Goal: Task Accomplishment & Management: Complete application form

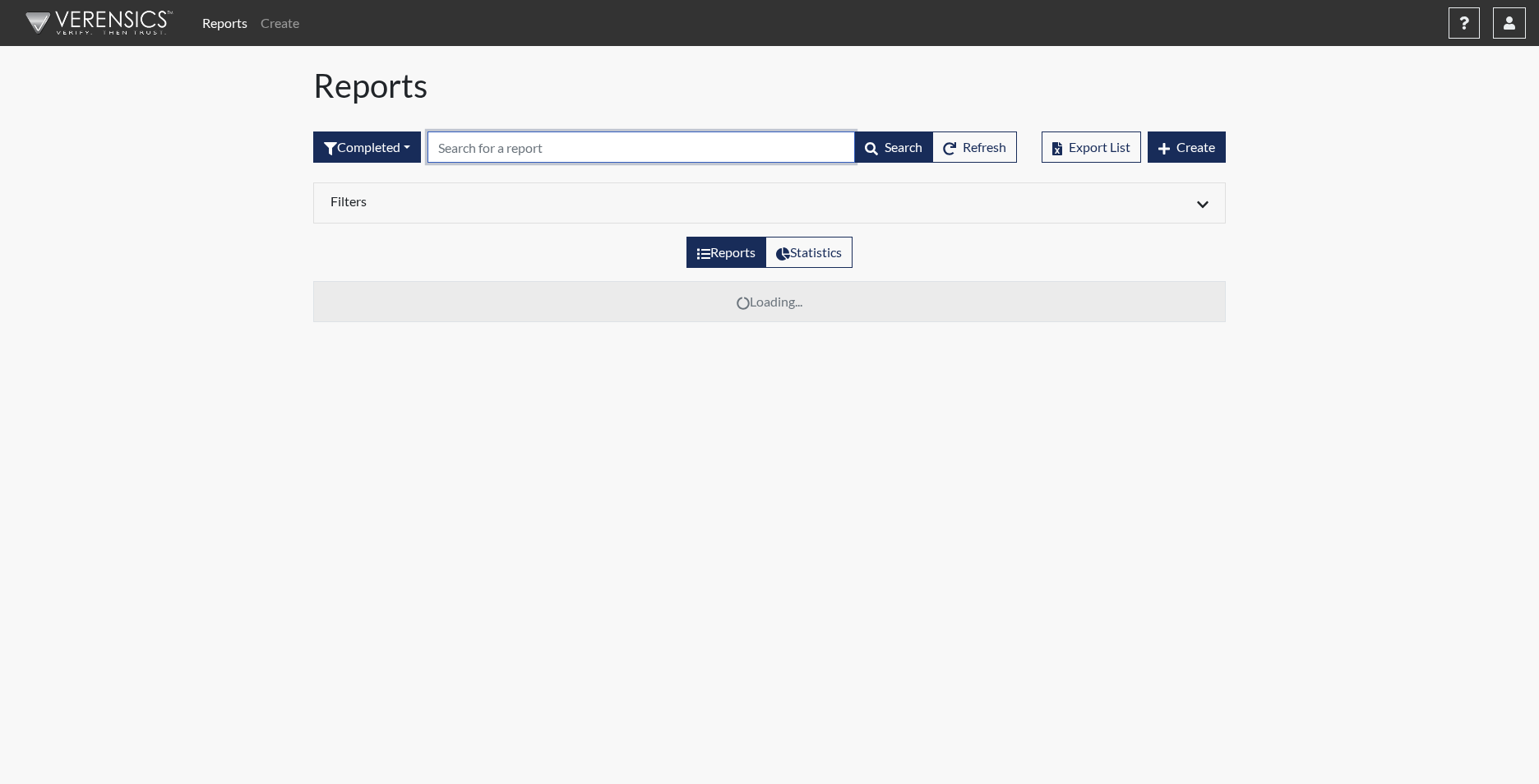
click at [504, 143] on input "text" at bounding box center [640, 148] width 427 height 32
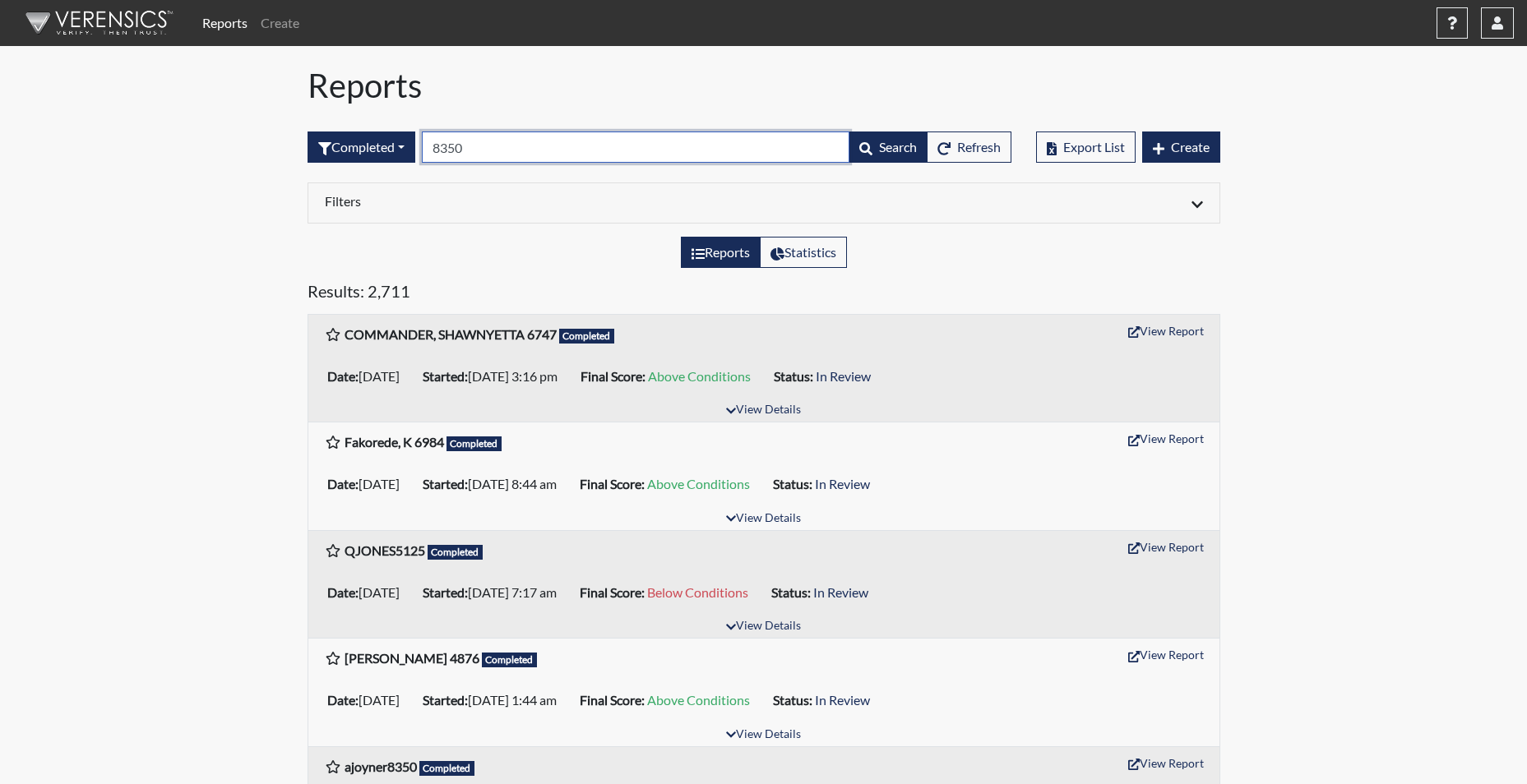
type input "8350"
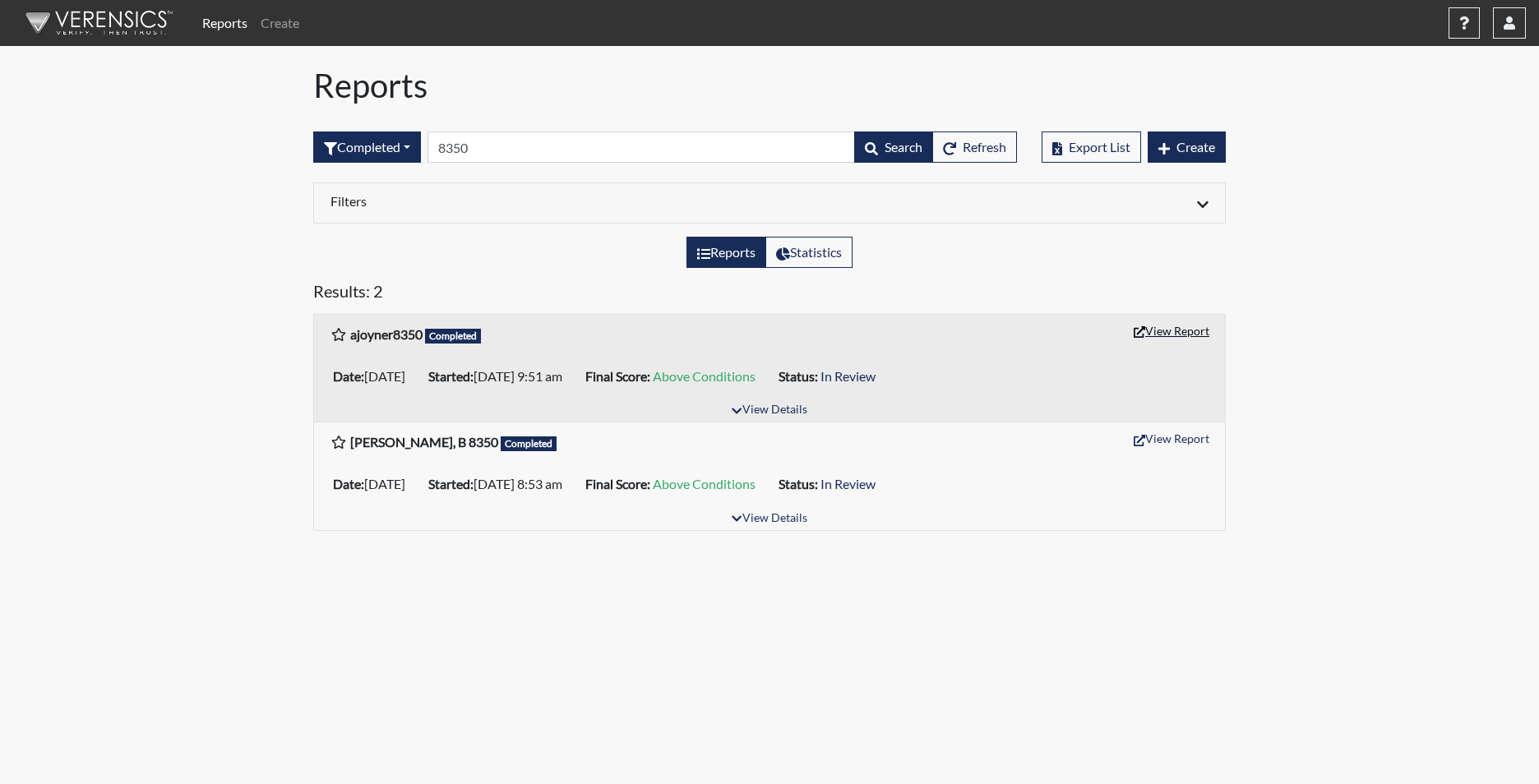
click at [1188, 329] on button "View Report" at bounding box center [1171, 330] width 90 height 26
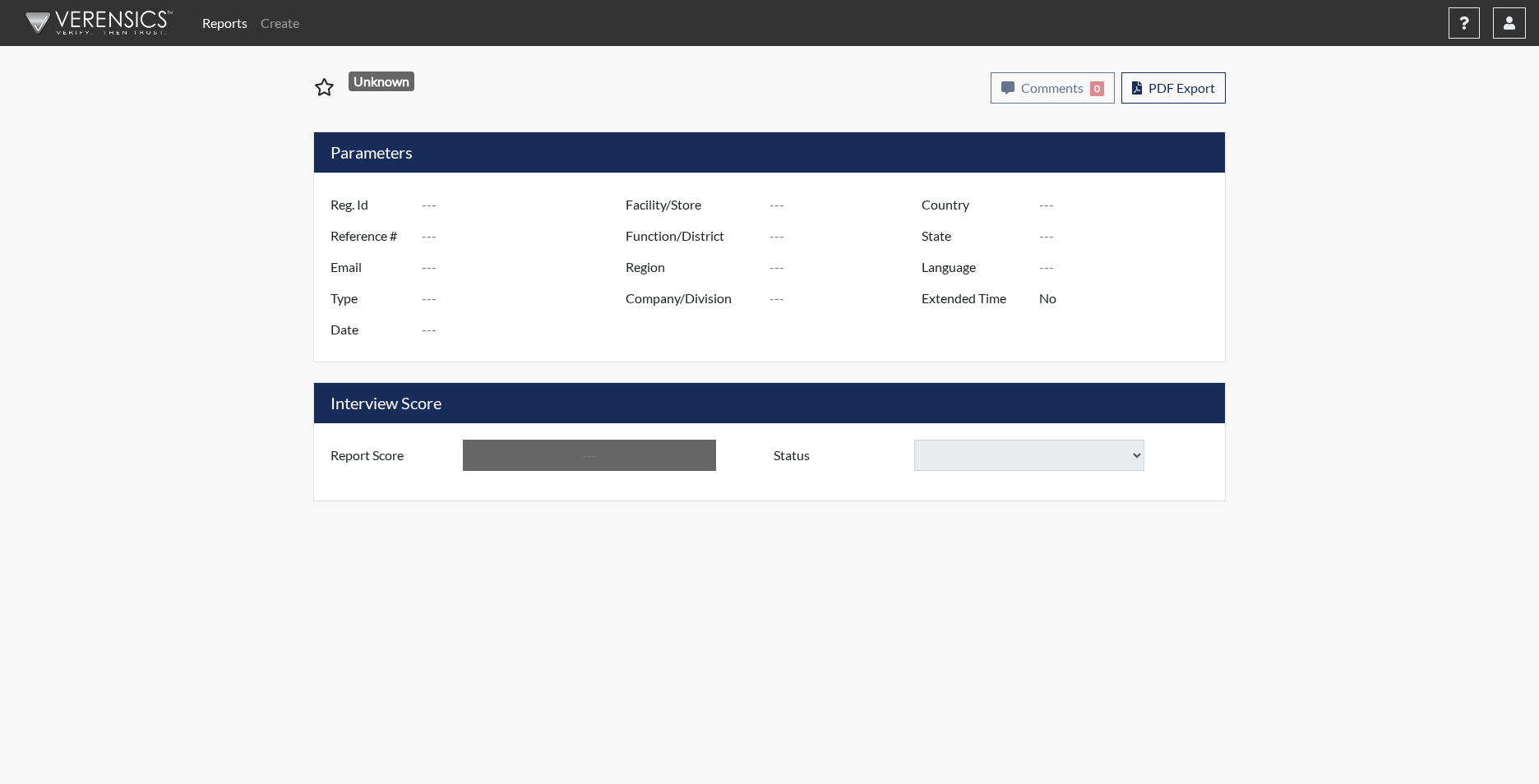
type input "ajoyner8350"
type input "48978"
type input "DUNATOS@LIVE.COM"
type input "Corrections Pre-Employment"
type input "Aug 12, 2025"
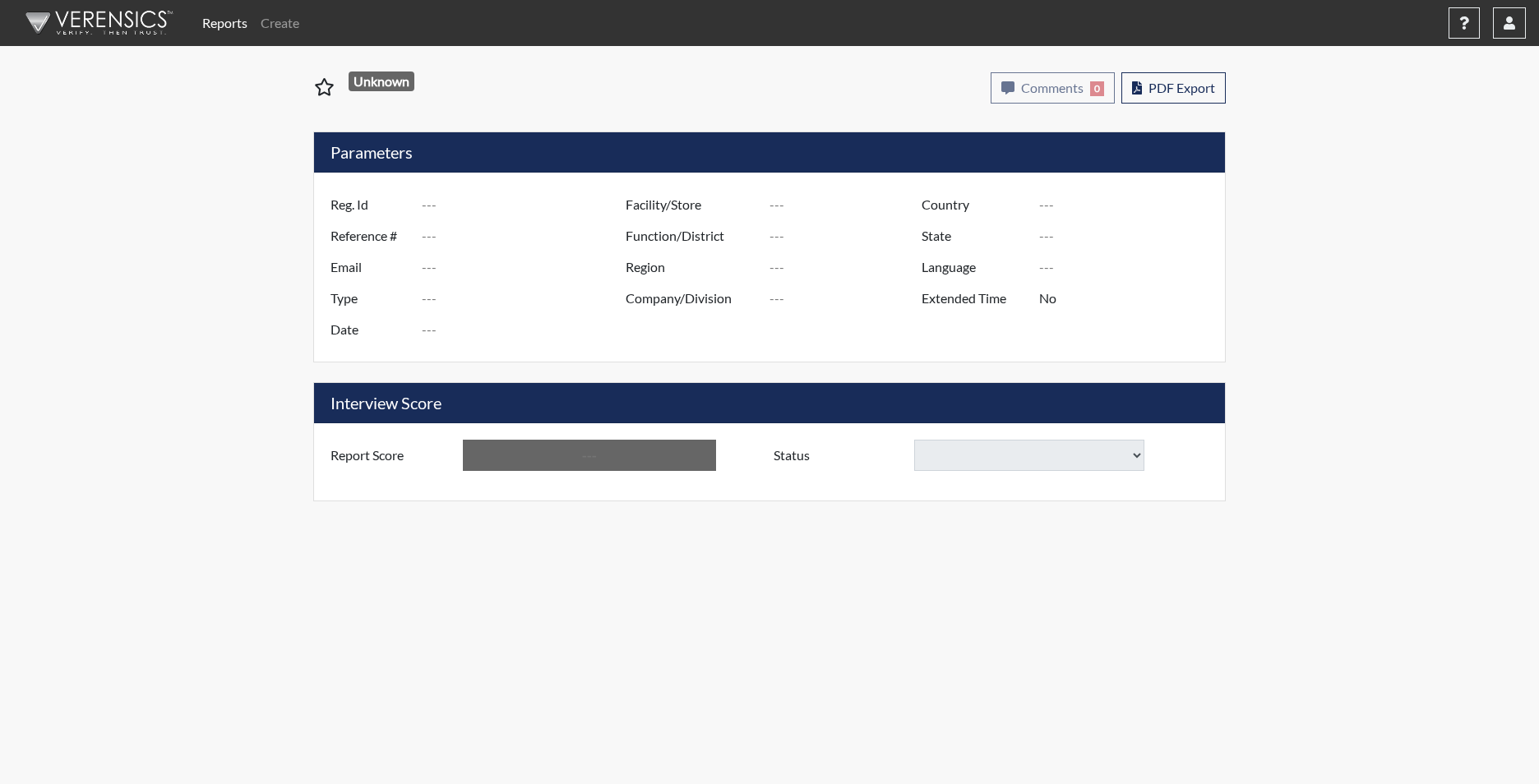
type input "Broad River CI"
type input "[GEOGRAPHIC_DATA]"
type input "[US_STATE]"
type input "English"
type input "Yes"
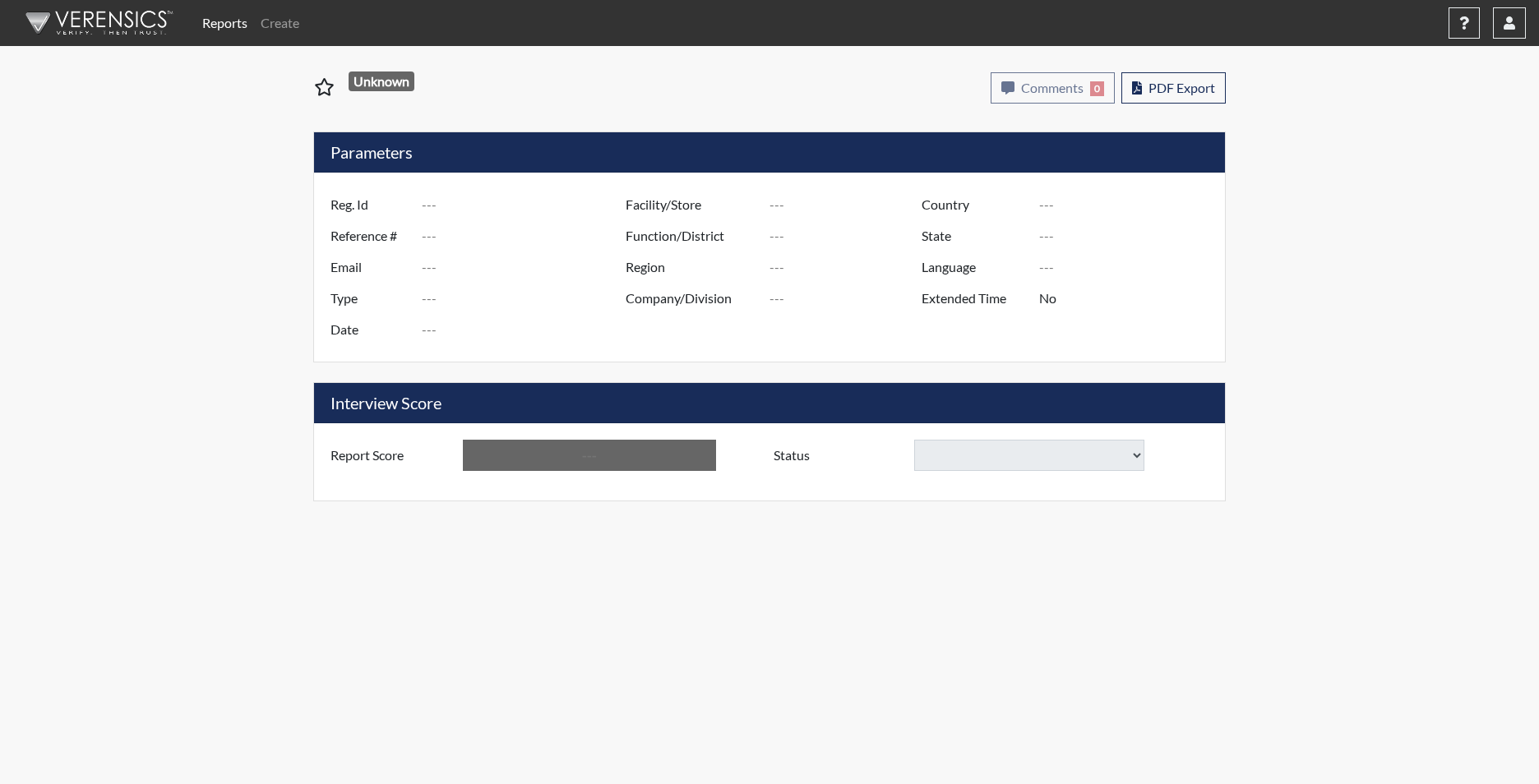
type input "Above Conditions"
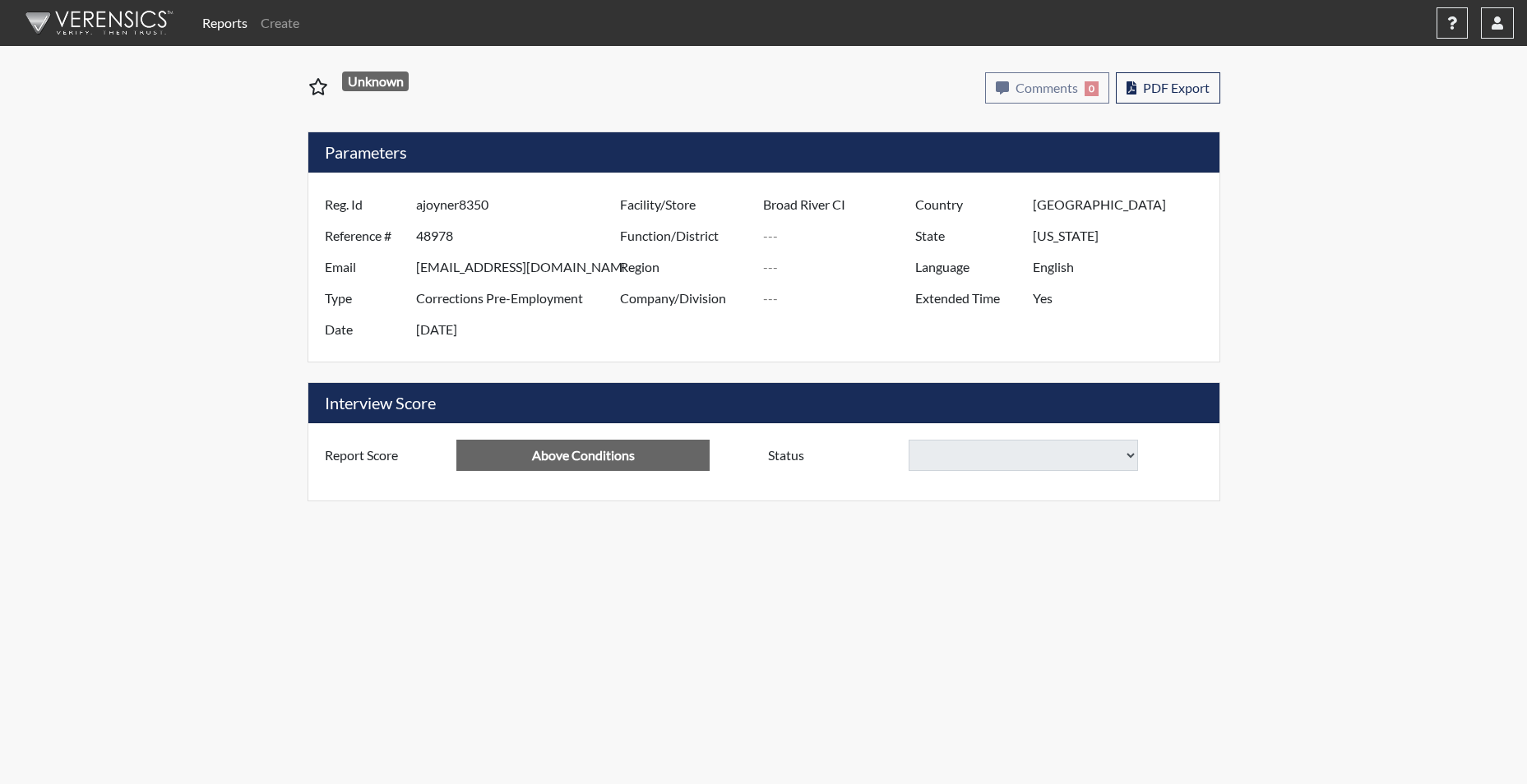
select select
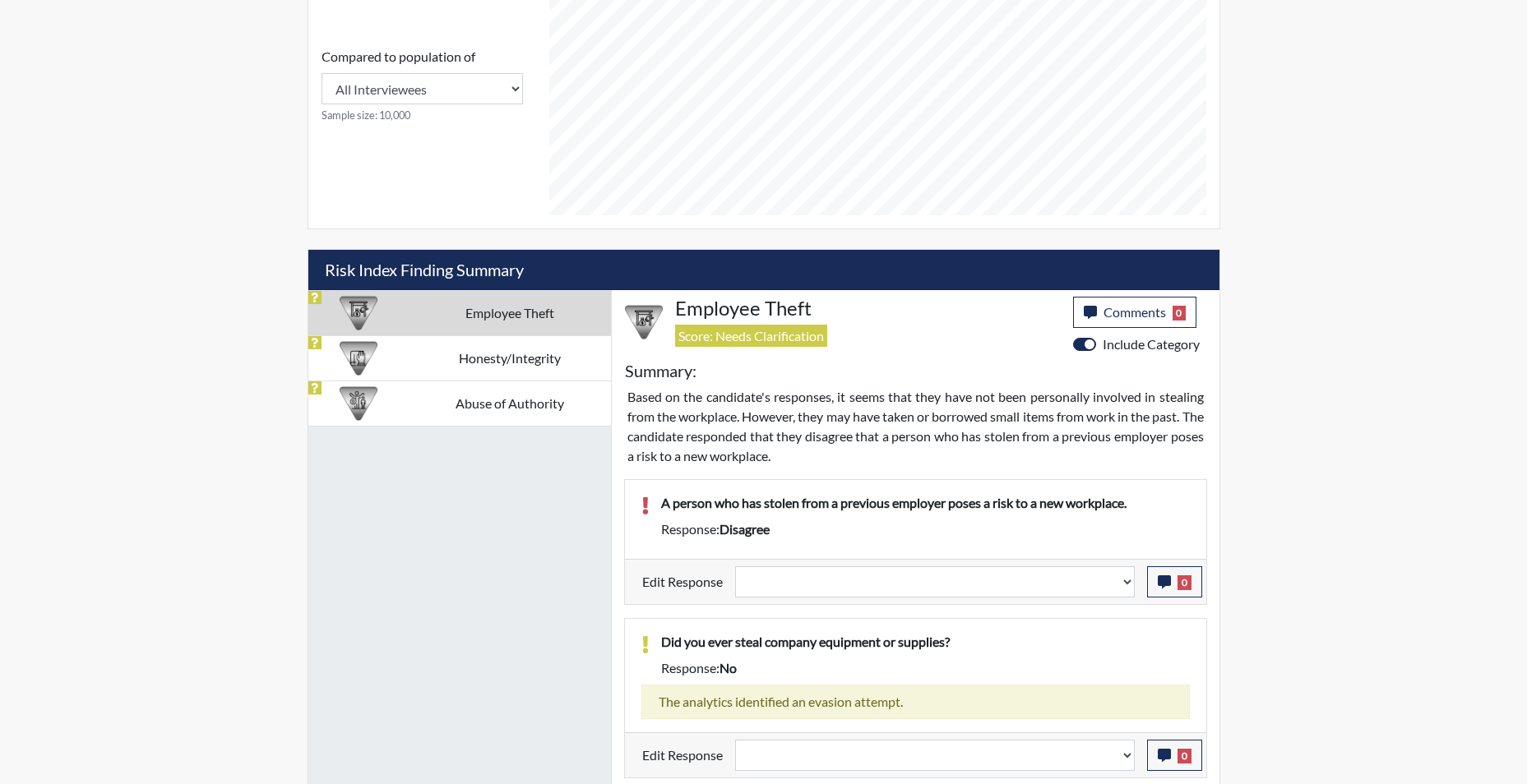
scroll to position [822, 0]
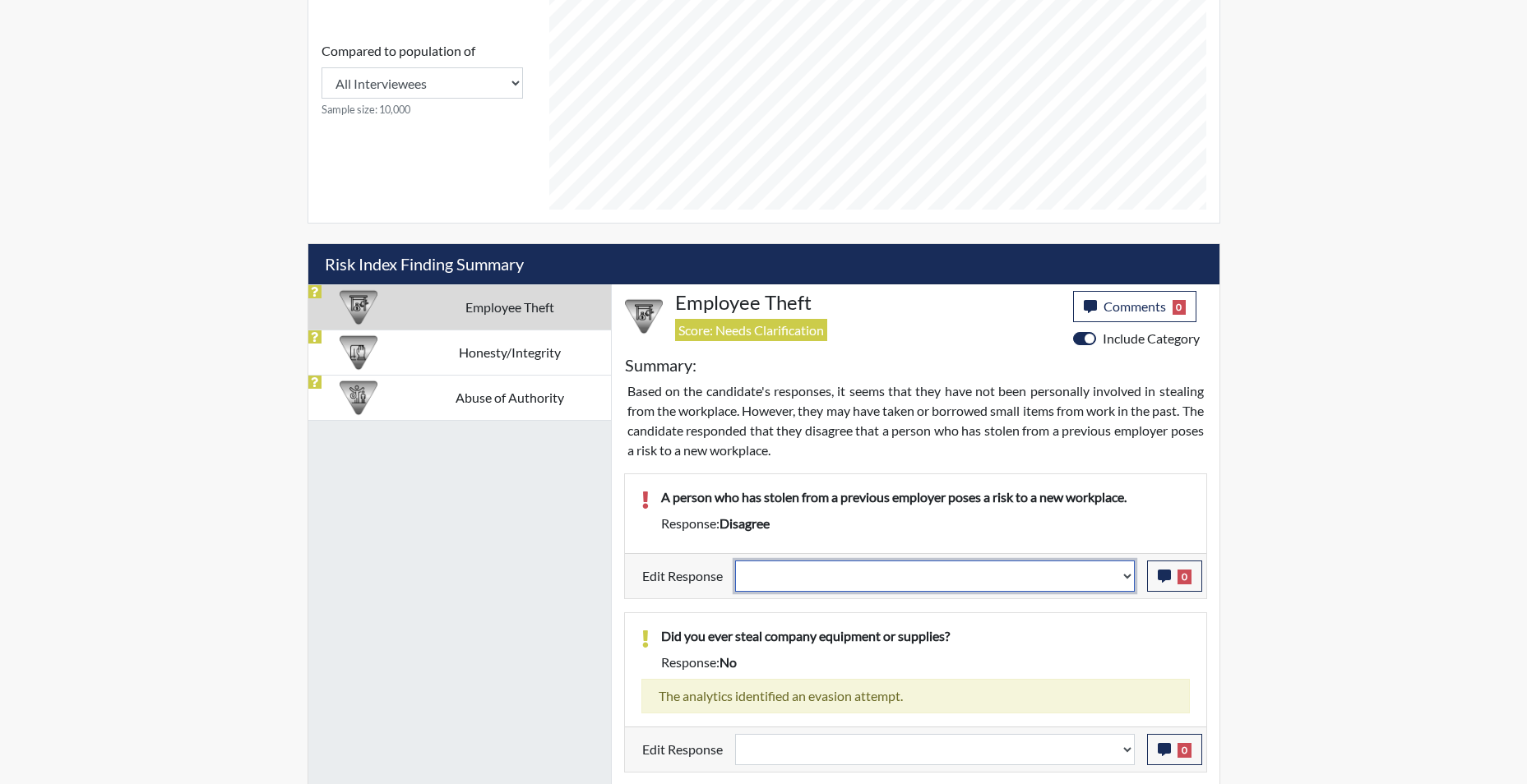
click at [1122, 583] on select "Question is not relevant. Results will be updated. Reasonable explanation provi…" at bounding box center [934, 577] width 399 height 32
select select "reasonable-explanation-provided"
click at [735, 561] on select "Question is not relevant. Results will be updated. Reasonable explanation provi…" at bounding box center [934, 577] width 399 height 32
select select
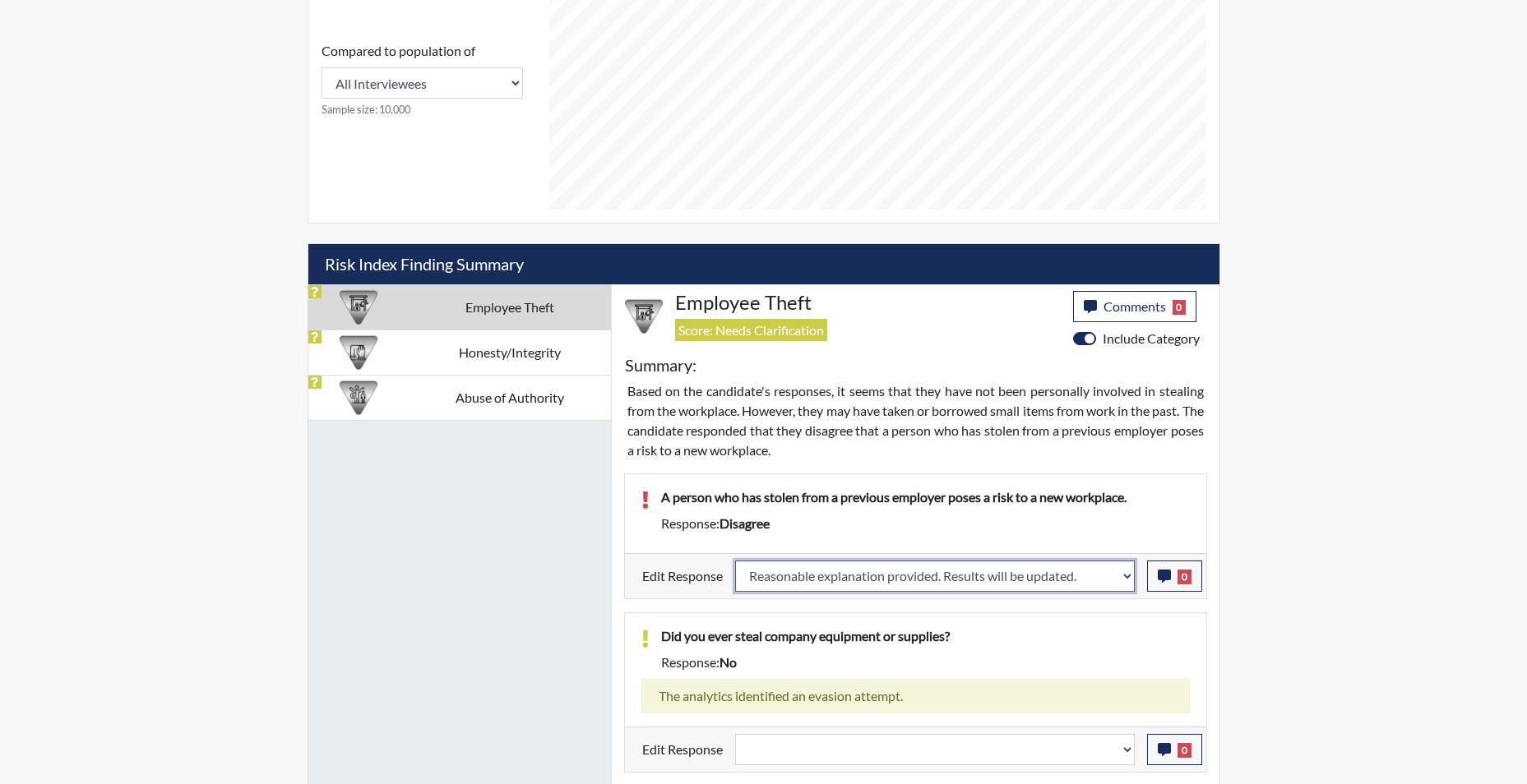
select select
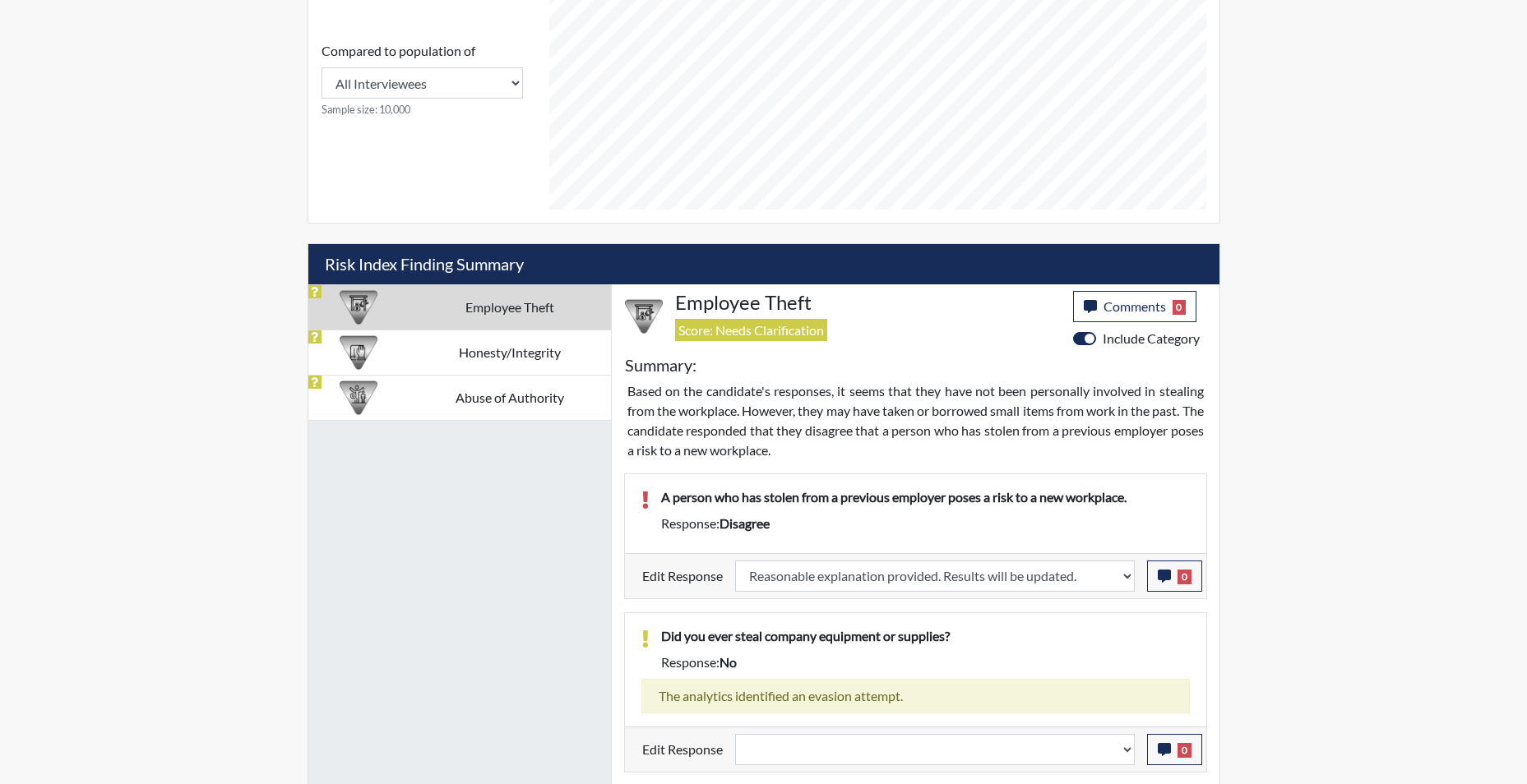
select select
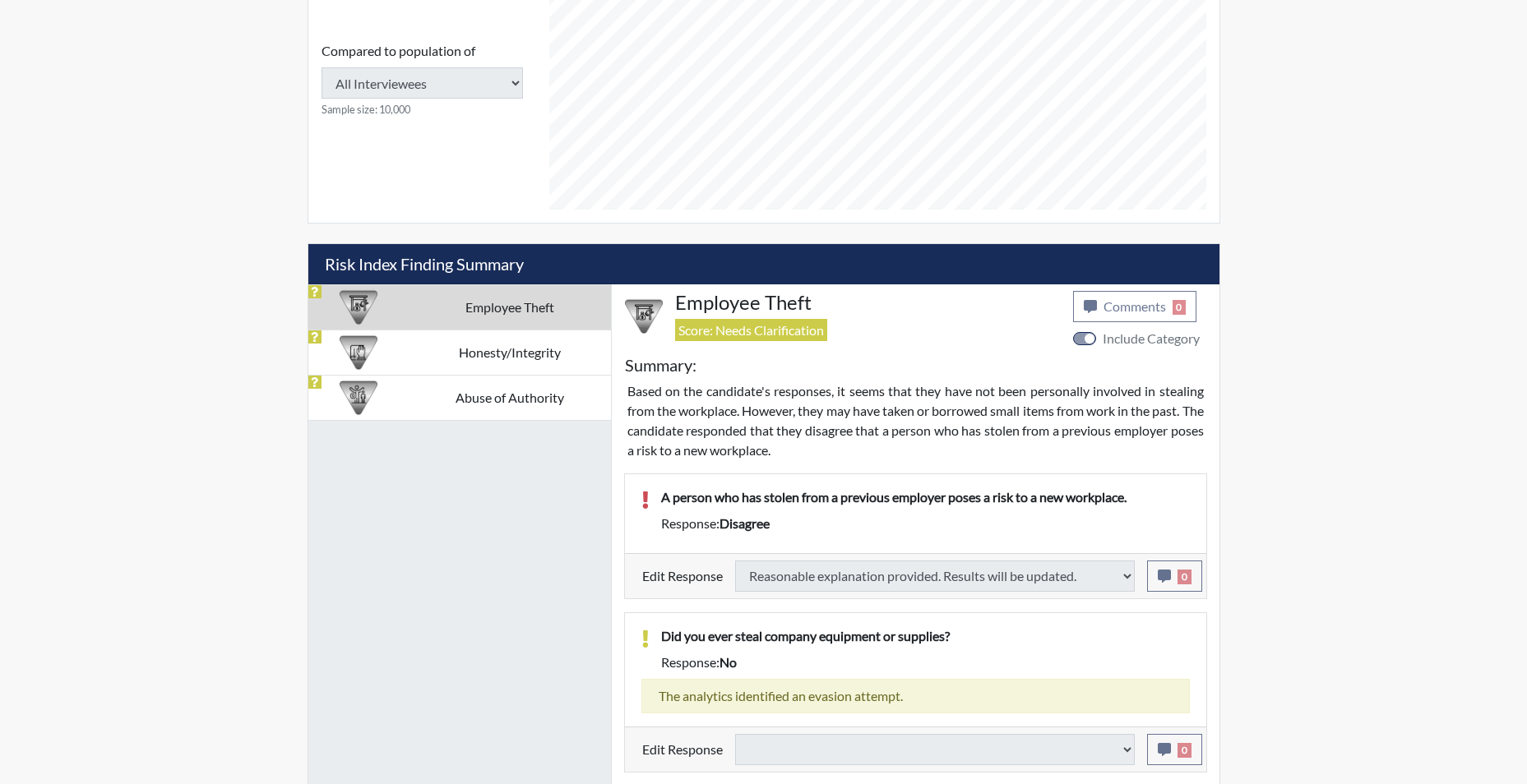
select select
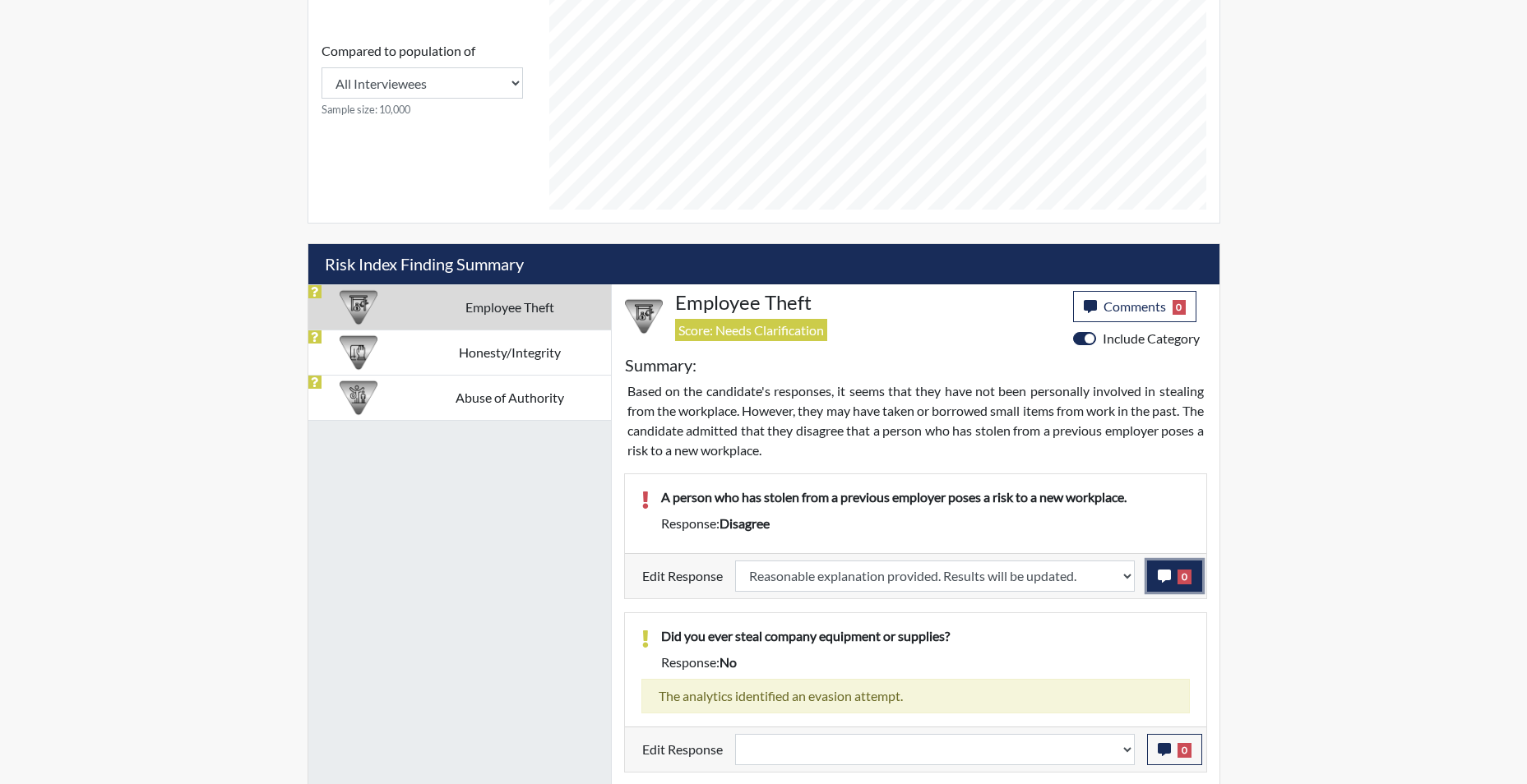
scroll to position [273, 683]
click at [1163, 574] on icon "button" at bounding box center [1164, 577] width 13 height 13
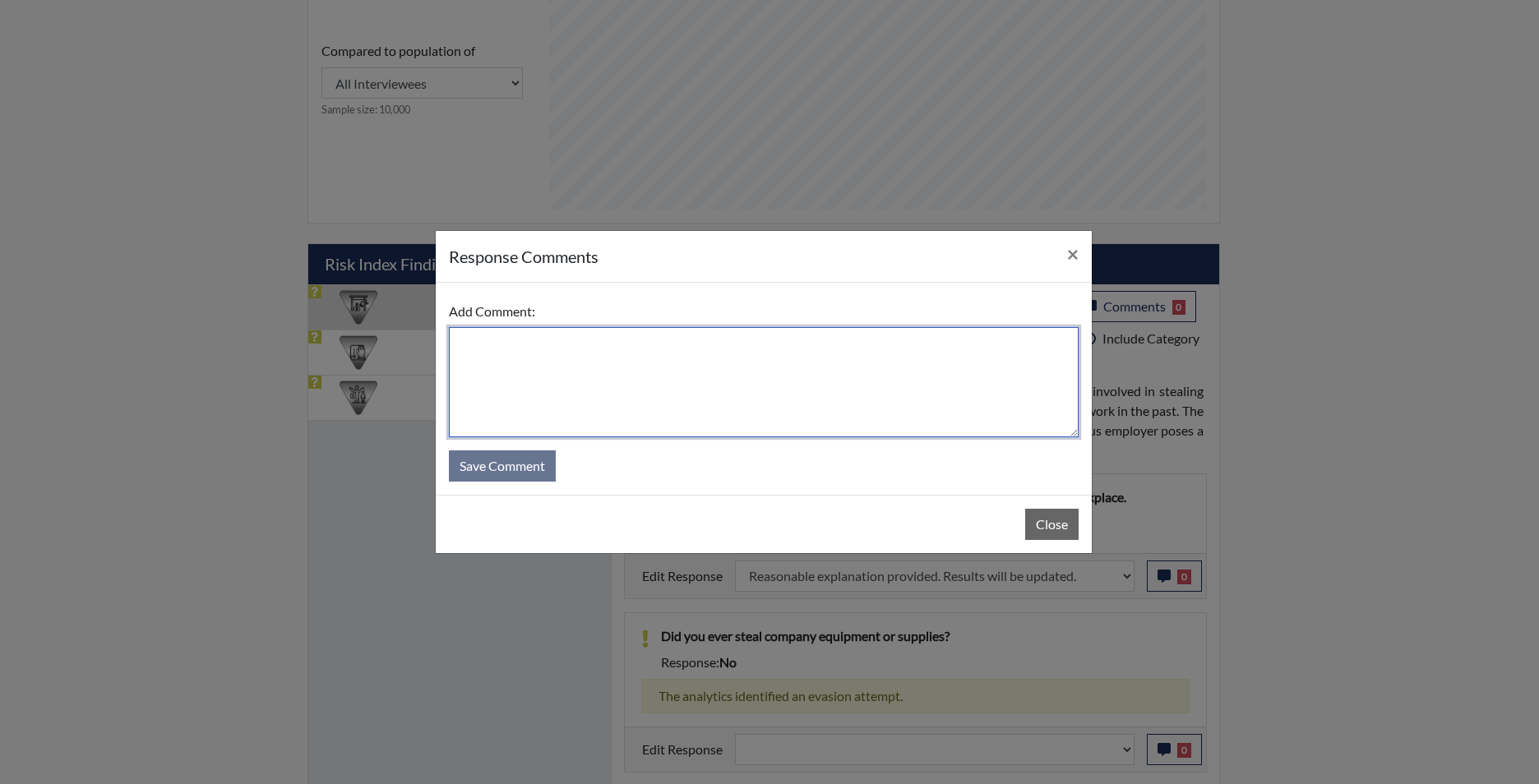
click at [855, 395] on textarea at bounding box center [763, 382] width 630 height 110
type textarea "app states he agrees"
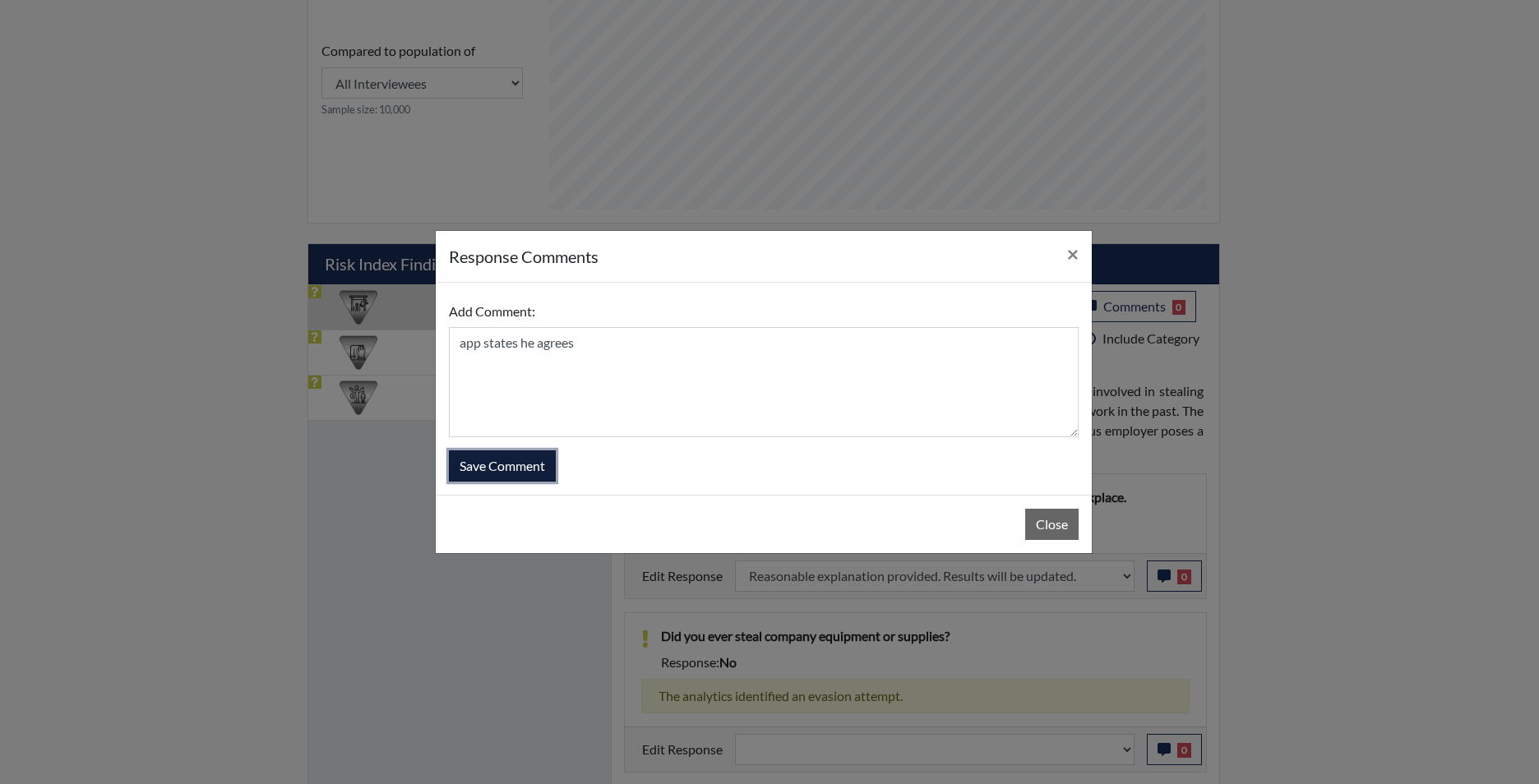
click at [550, 462] on button "Save Comment" at bounding box center [502, 466] width 107 height 32
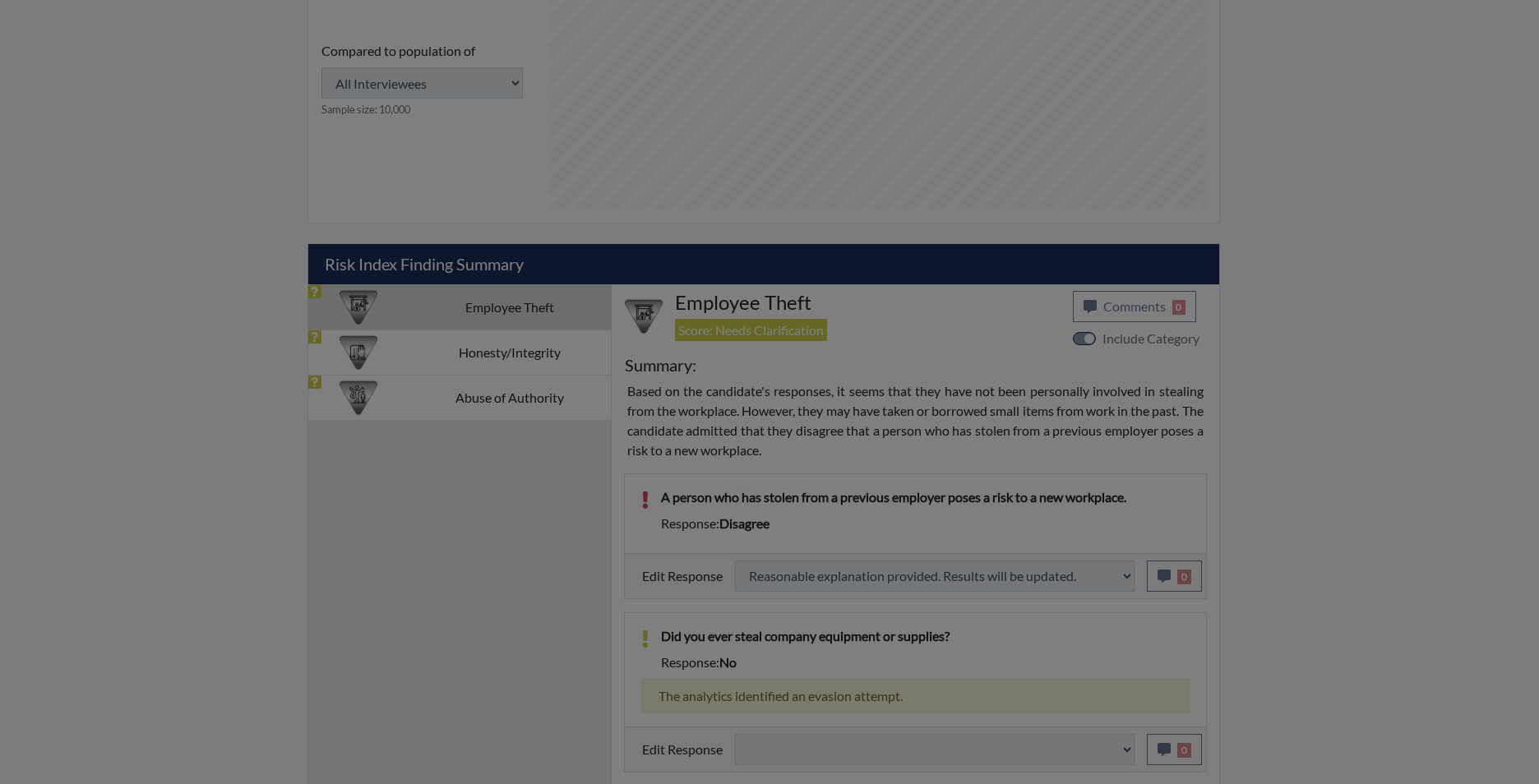
select select
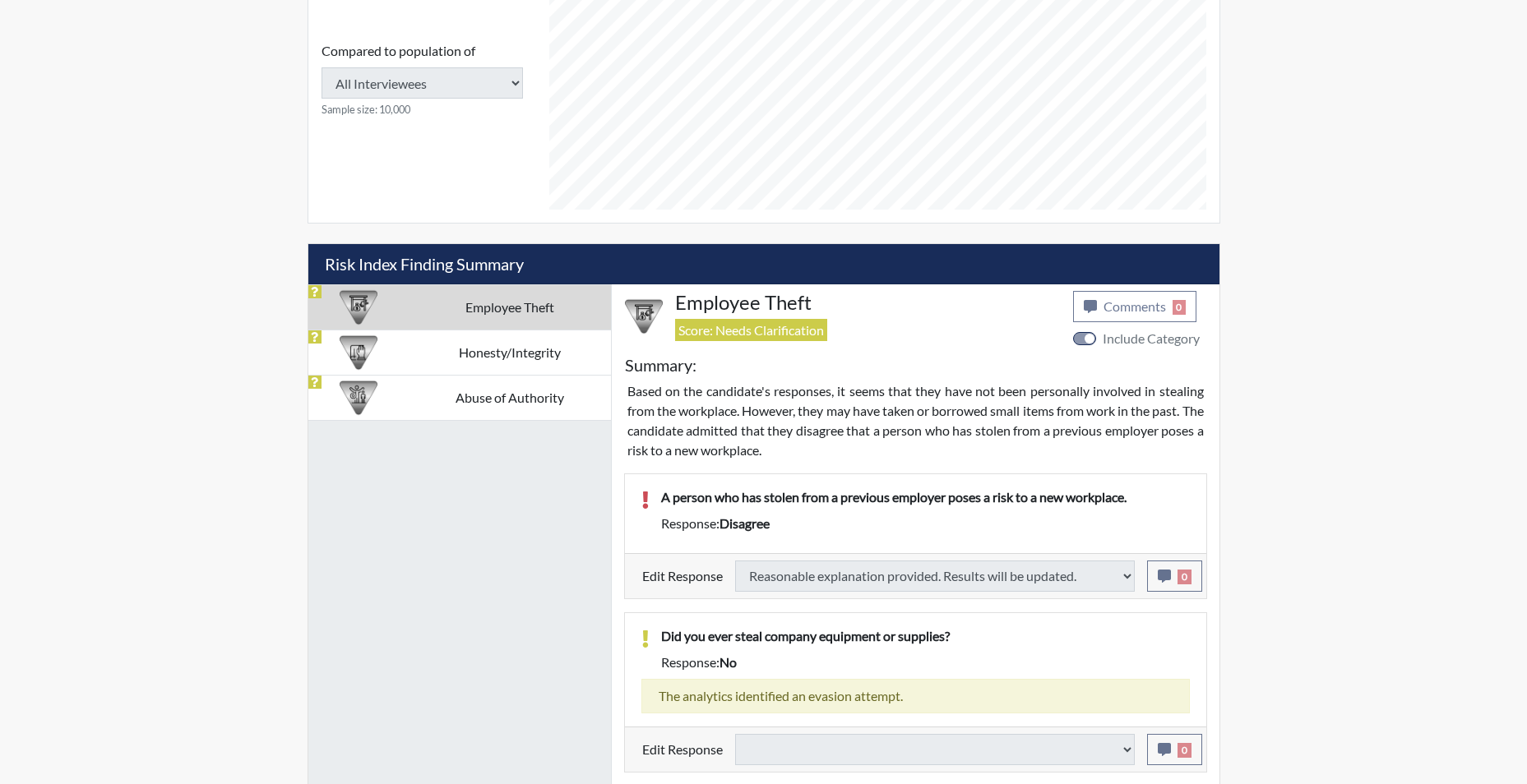
select select
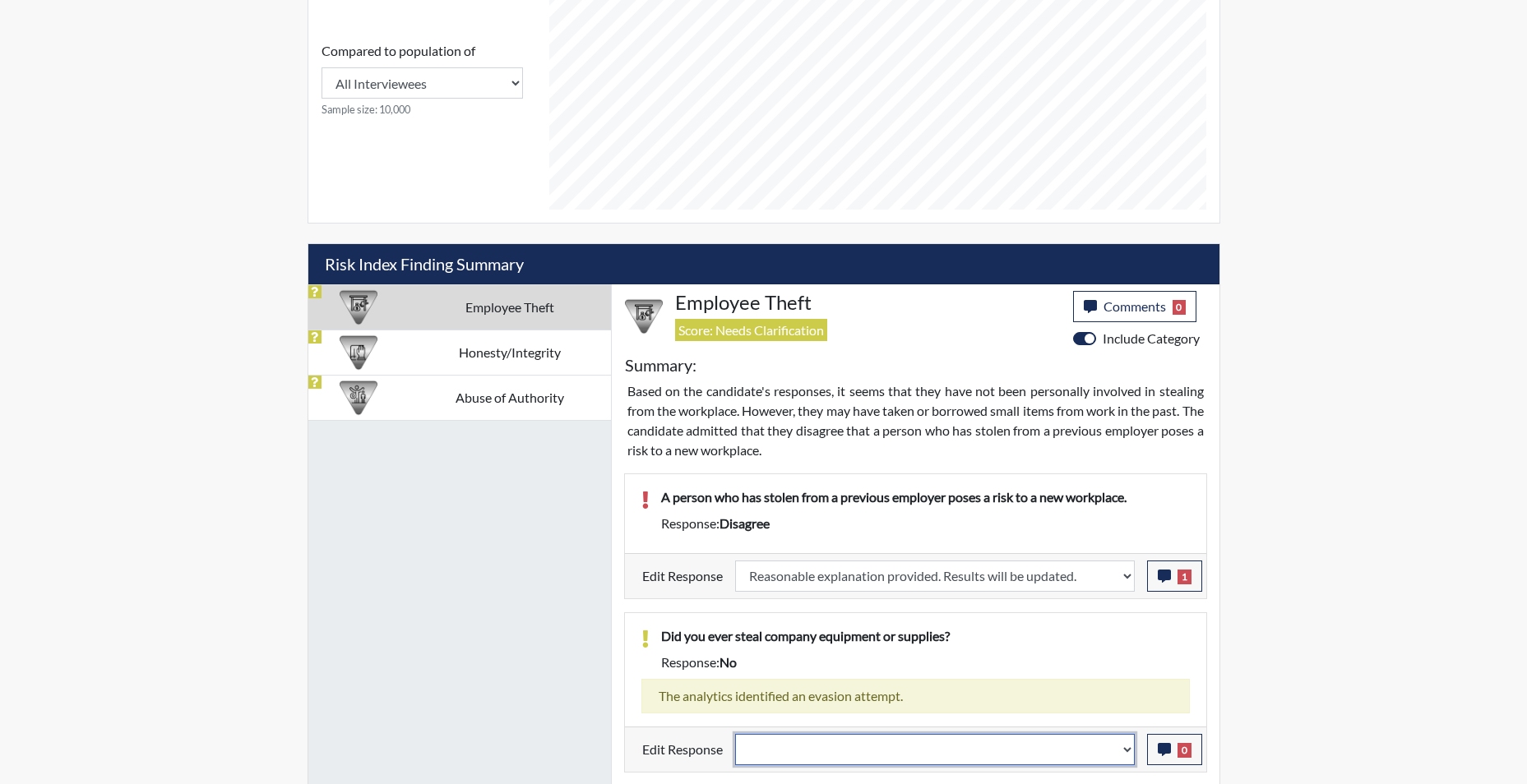
click at [1124, 754] on select "Question is not relevant. Results will be updated. Reasonable explanation provi…" at bounding box center [934, 750] width 399 height 32
select select "reasonable-explanation-provided"
click at [735, 734] on select "Question is not relevant. Results will be updated. Reasonable explanation provi…" at bounding box center [934, 750] width 399 height 32
select select
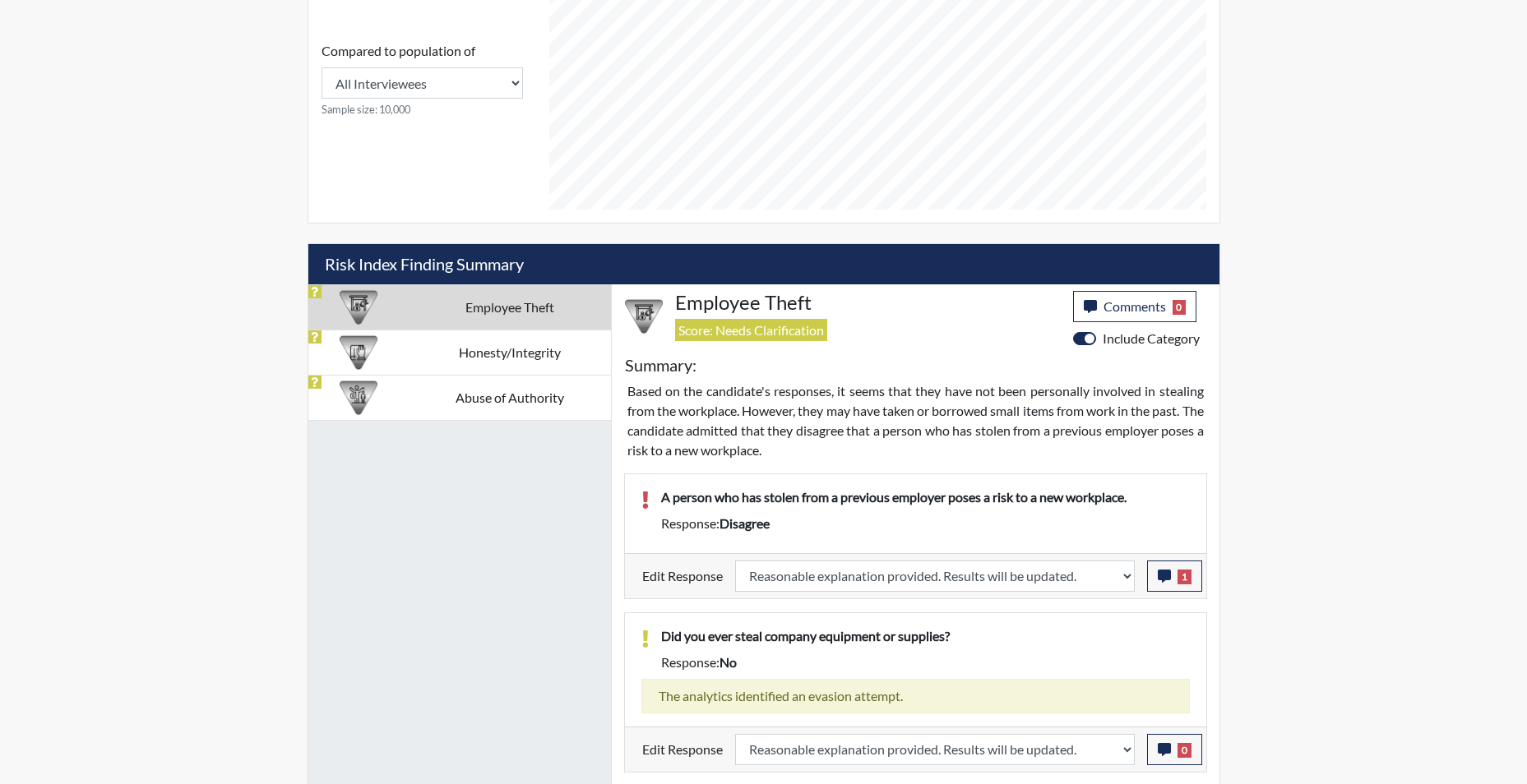
select select
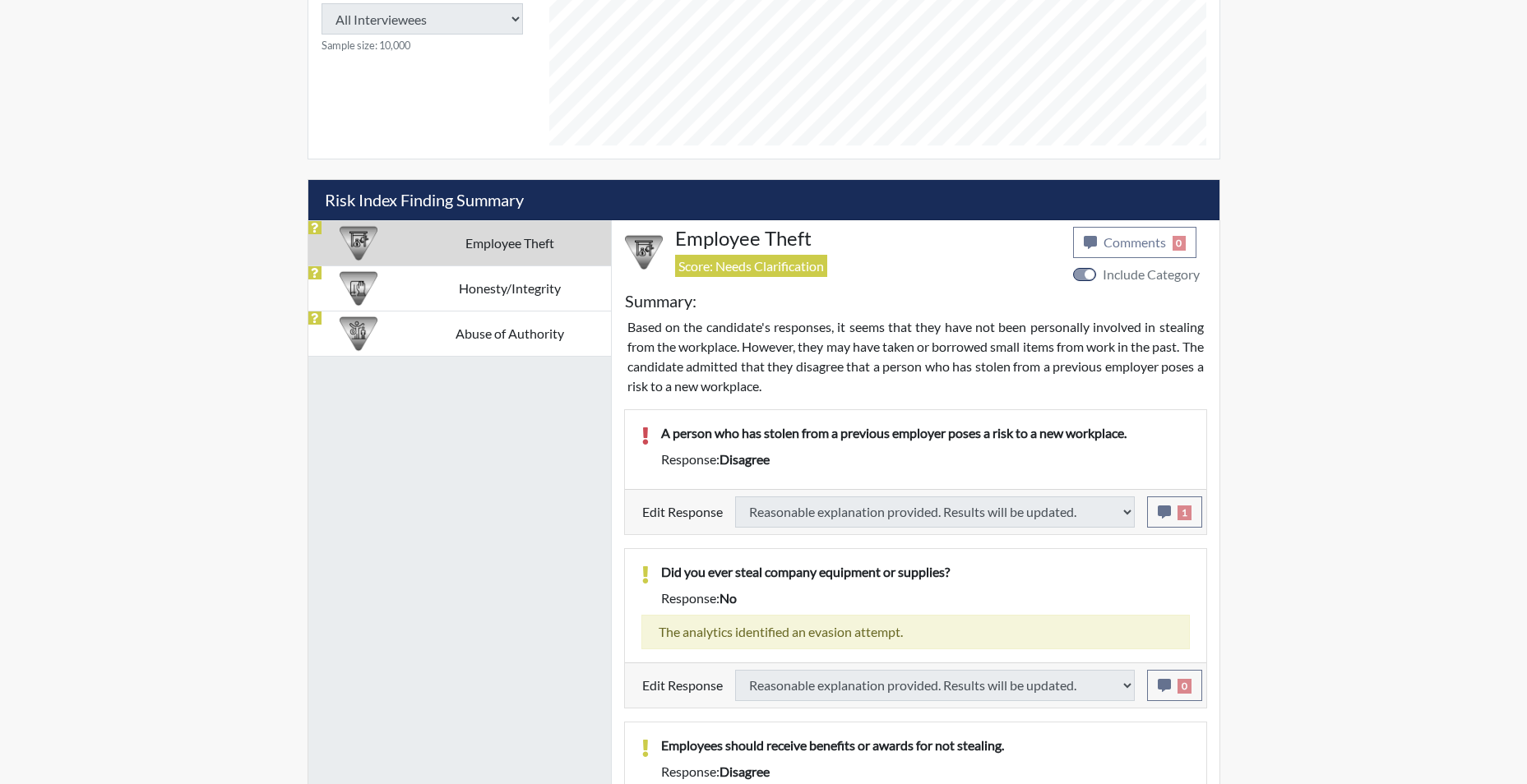
select select
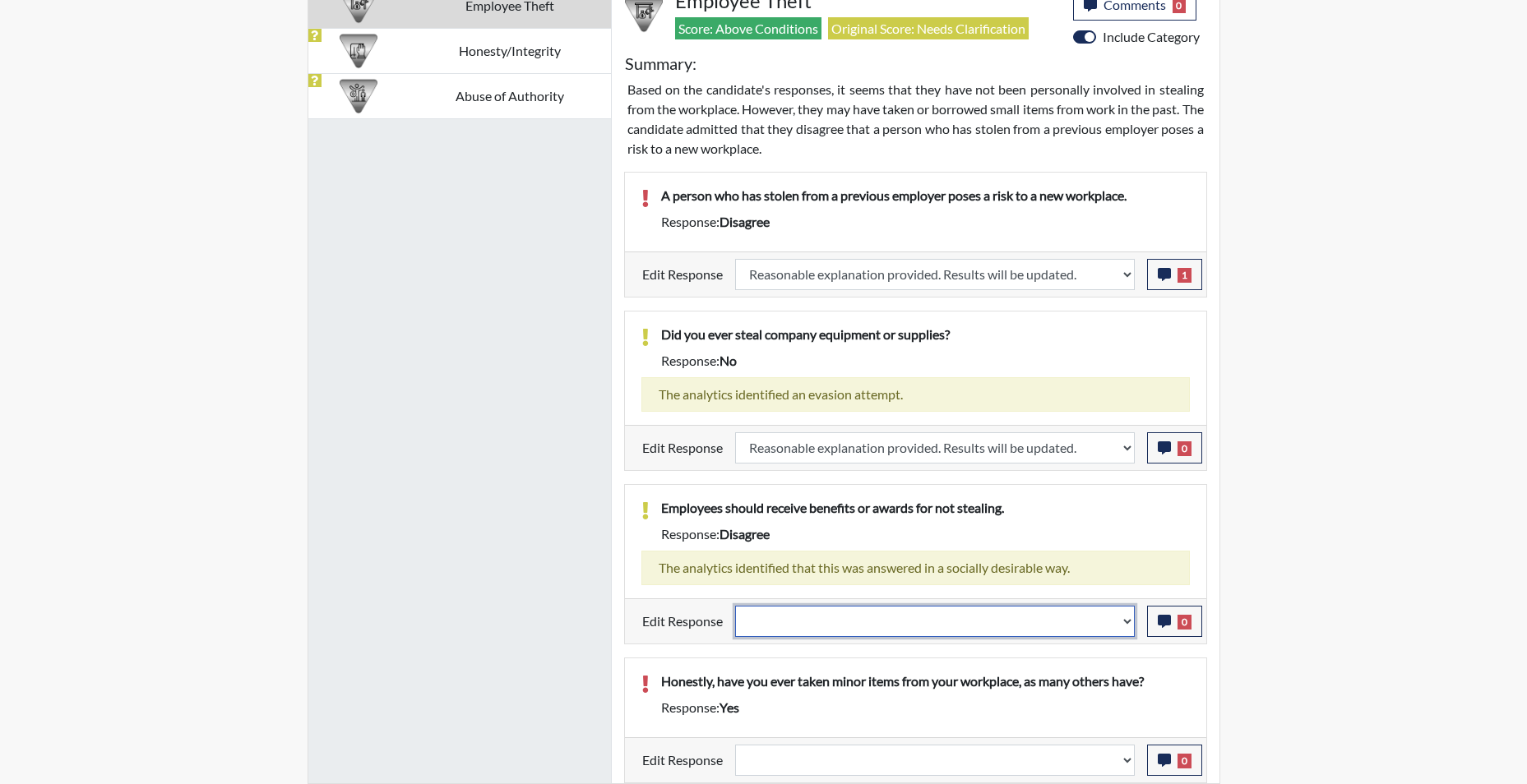
click at [1124, 629] on select "Question is not relevant. Results will be updated. Reasonable explanation provi…" at bounding box center [934, 621] width 399 height 32
select select "reasonable-explanation-provided"
click at [735, 606] on select "Question is not relevant. Results will be updated. Reasonable explanation provi…" at bounding box center [934, 621] width 399 height 32
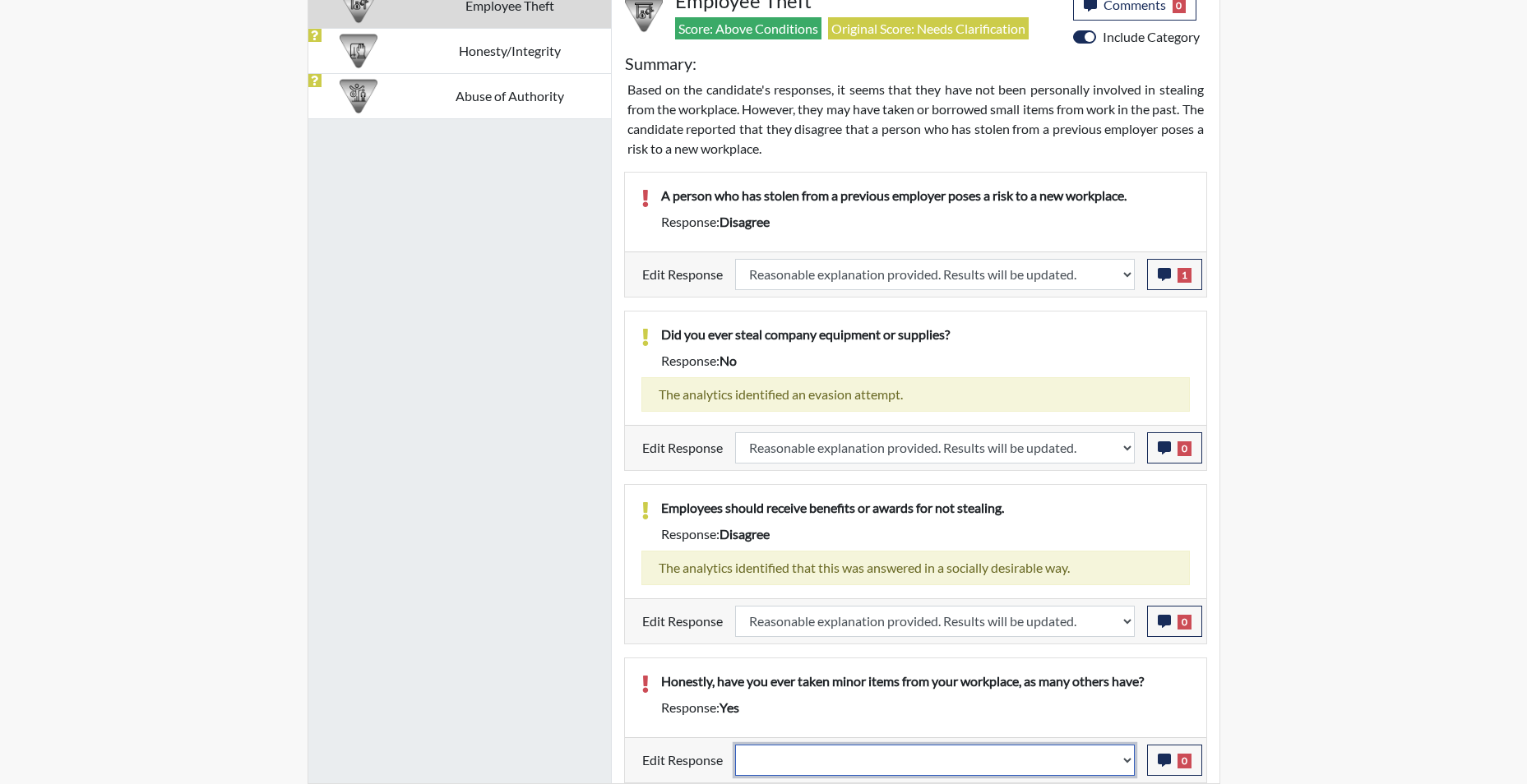
click at [1125, 768] on select "Question is not relevant. Results will be updated. Reasonable explanation provi…" at bounding box center [934, 761] width 399 height 32
select select "confirmed"
click at [735, 745] on select "Question is not relevant. Results will be updated. Reasonable explanation provi…" at bounding box center [934, 761] width 399 height 32
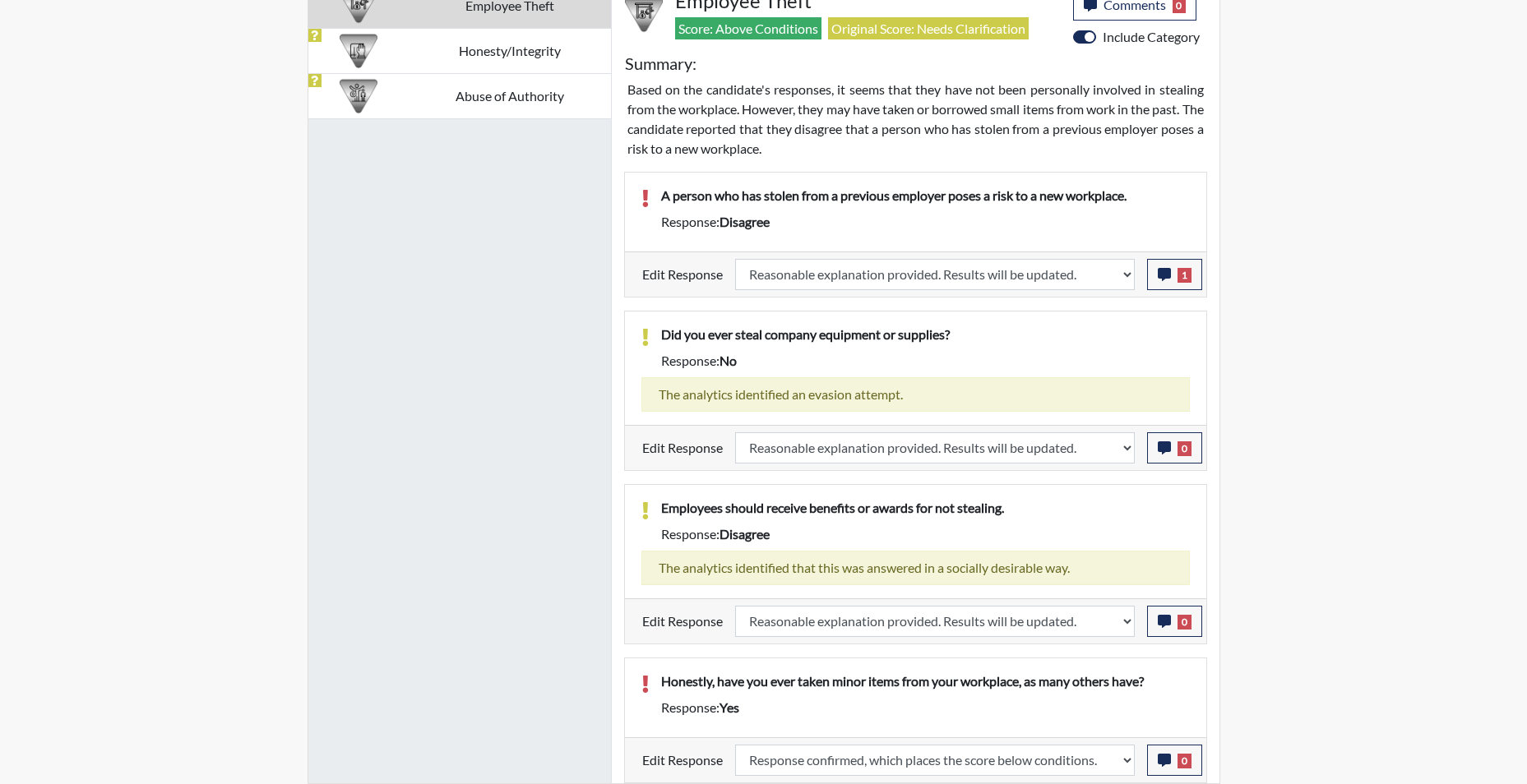
click at [1082, 696] on div "Honestly, have you ever taken minor items from your workplace, as many others h…" at bounding box center [925, 684] width 554 height 27
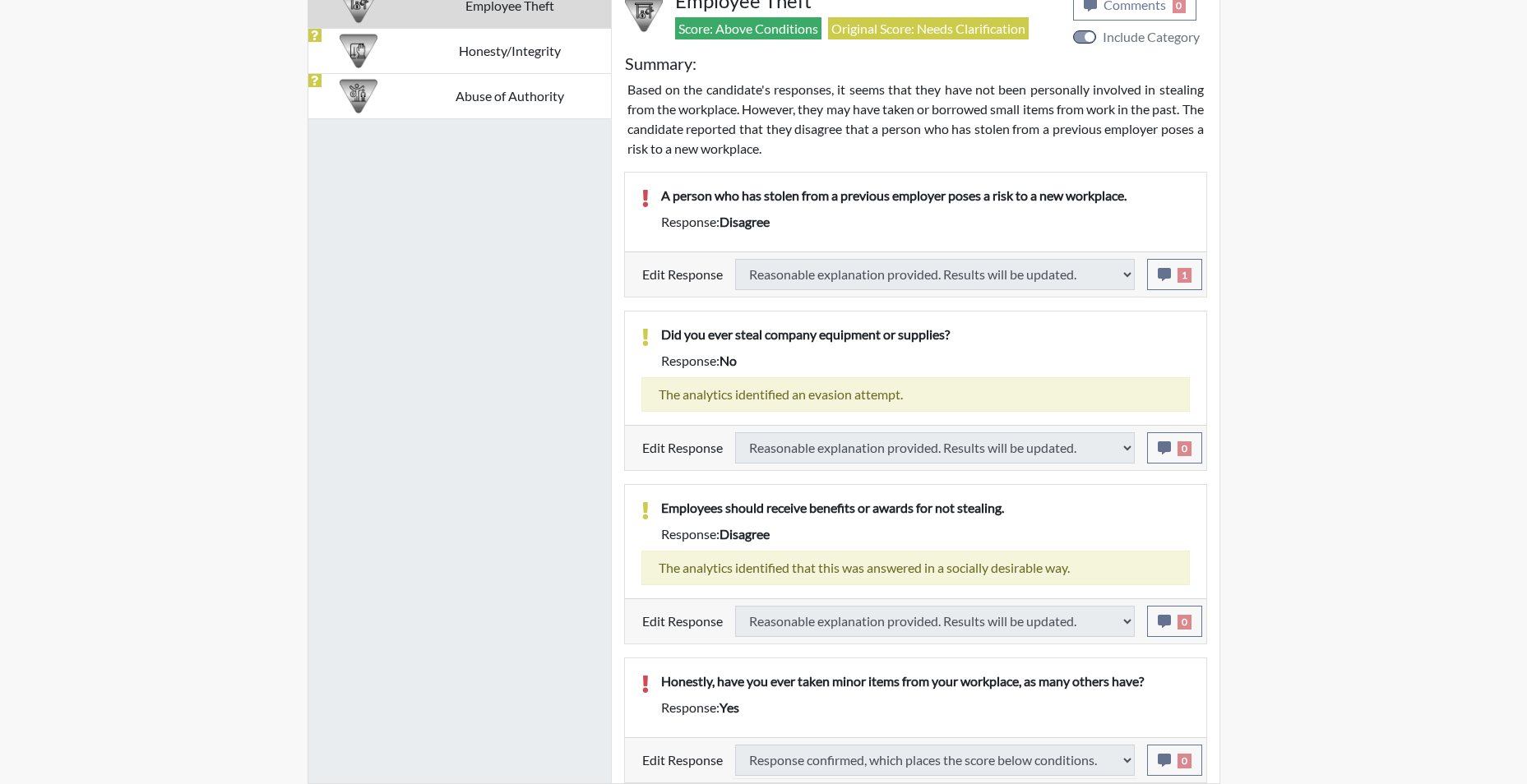
type input "Below Conditions"
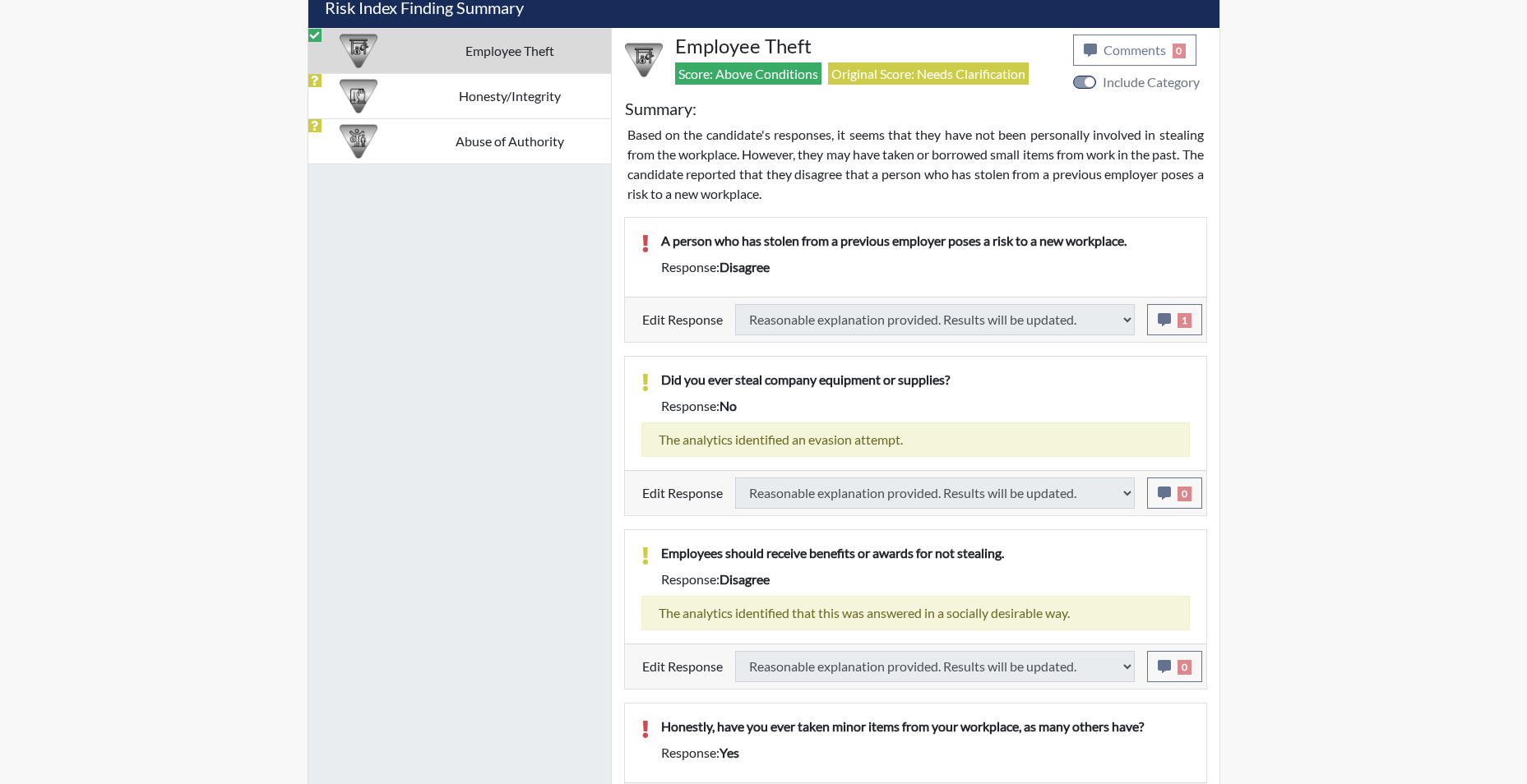
select select
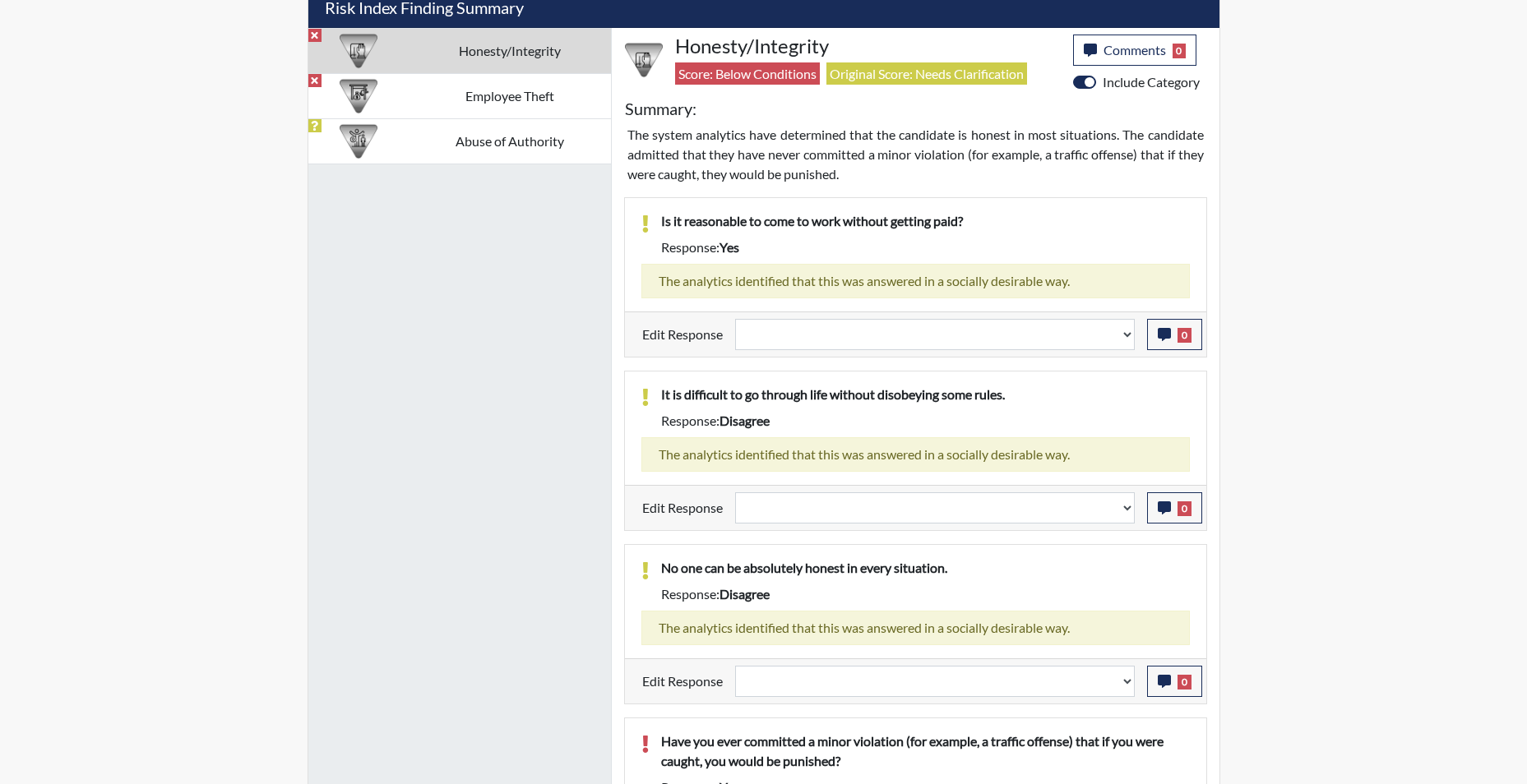
scroll to position [273, 683]
click at [1128, 686] on select "Question is not relevant. Results will be updated. Reasonable explanation provi…" at bounding box center [934, 681] width 399 height 32
select select "reasonable-explanation-provided"
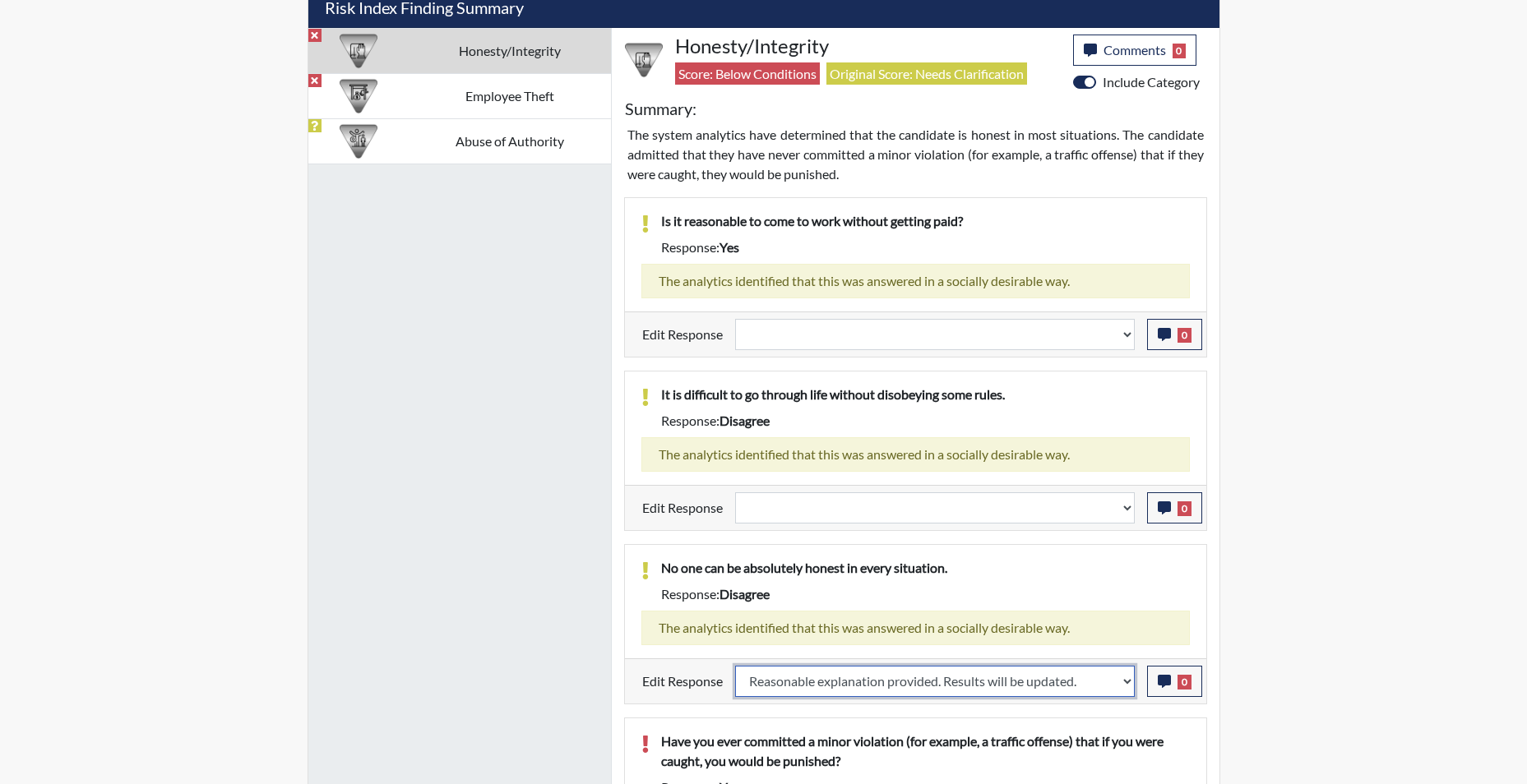
click at [735, 665] on select "Question is not relevant. Results will be updated. Reasonable explanation provi…" at bounding box center [934, 681] width 399 height 32
select select
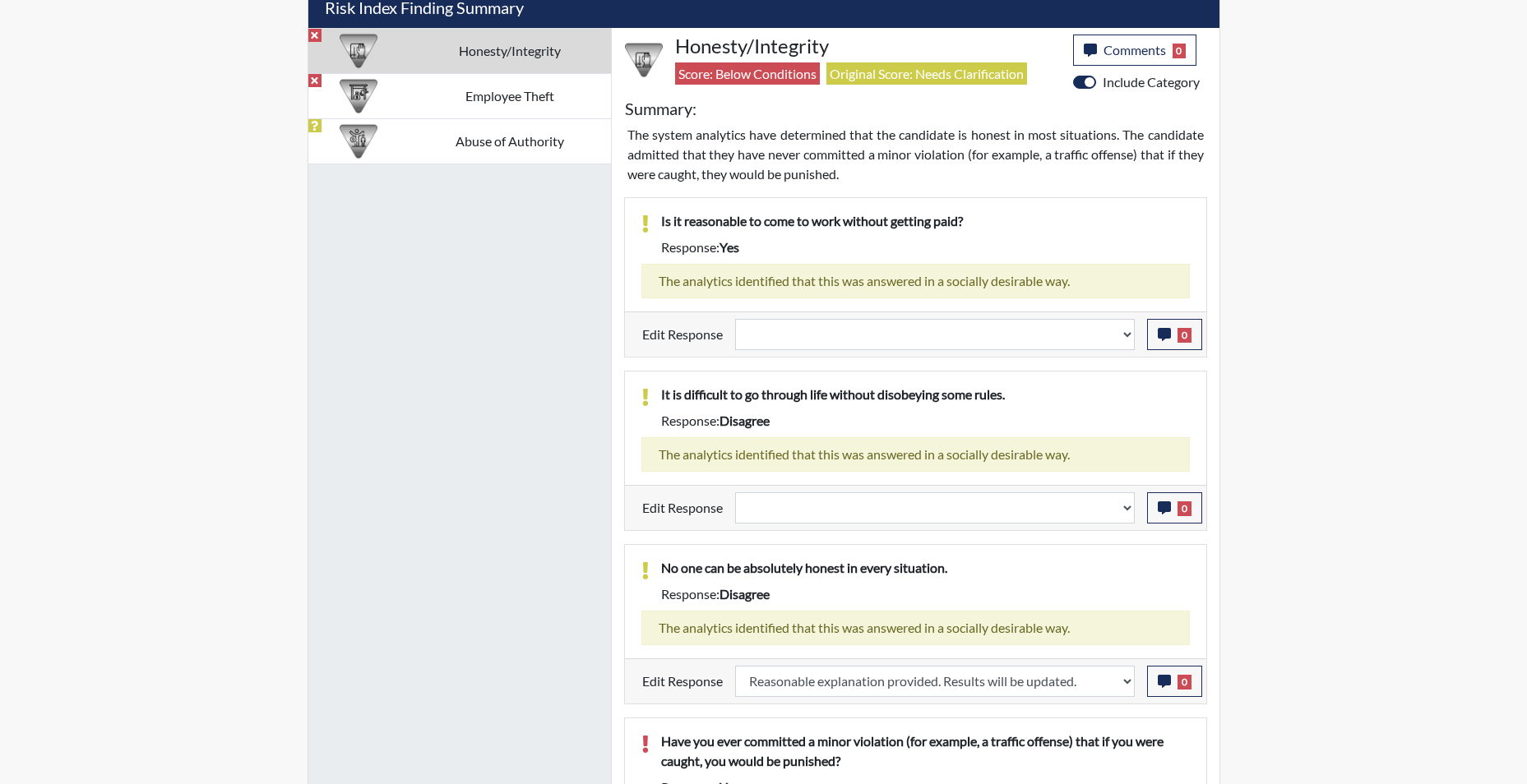
select select
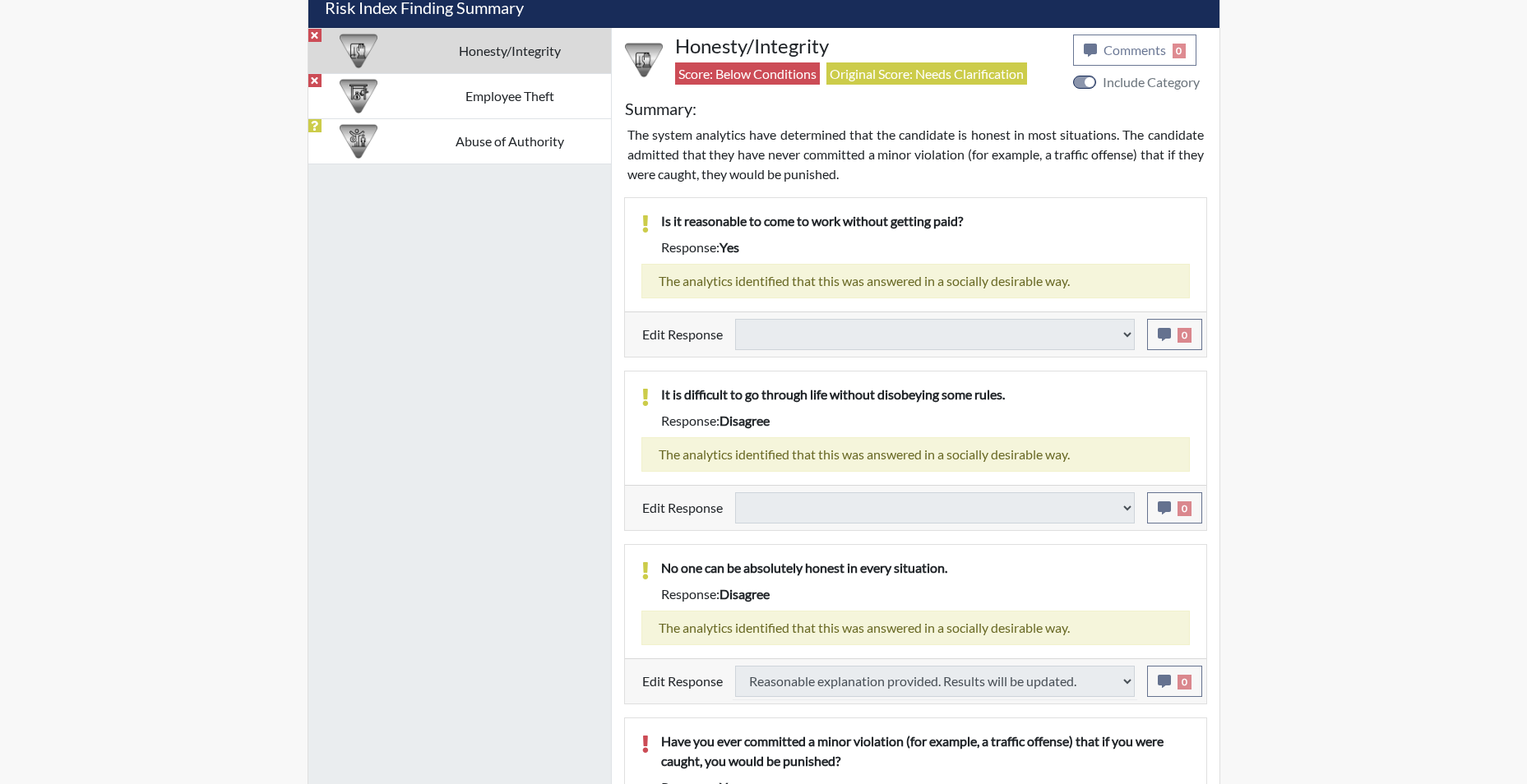
select select
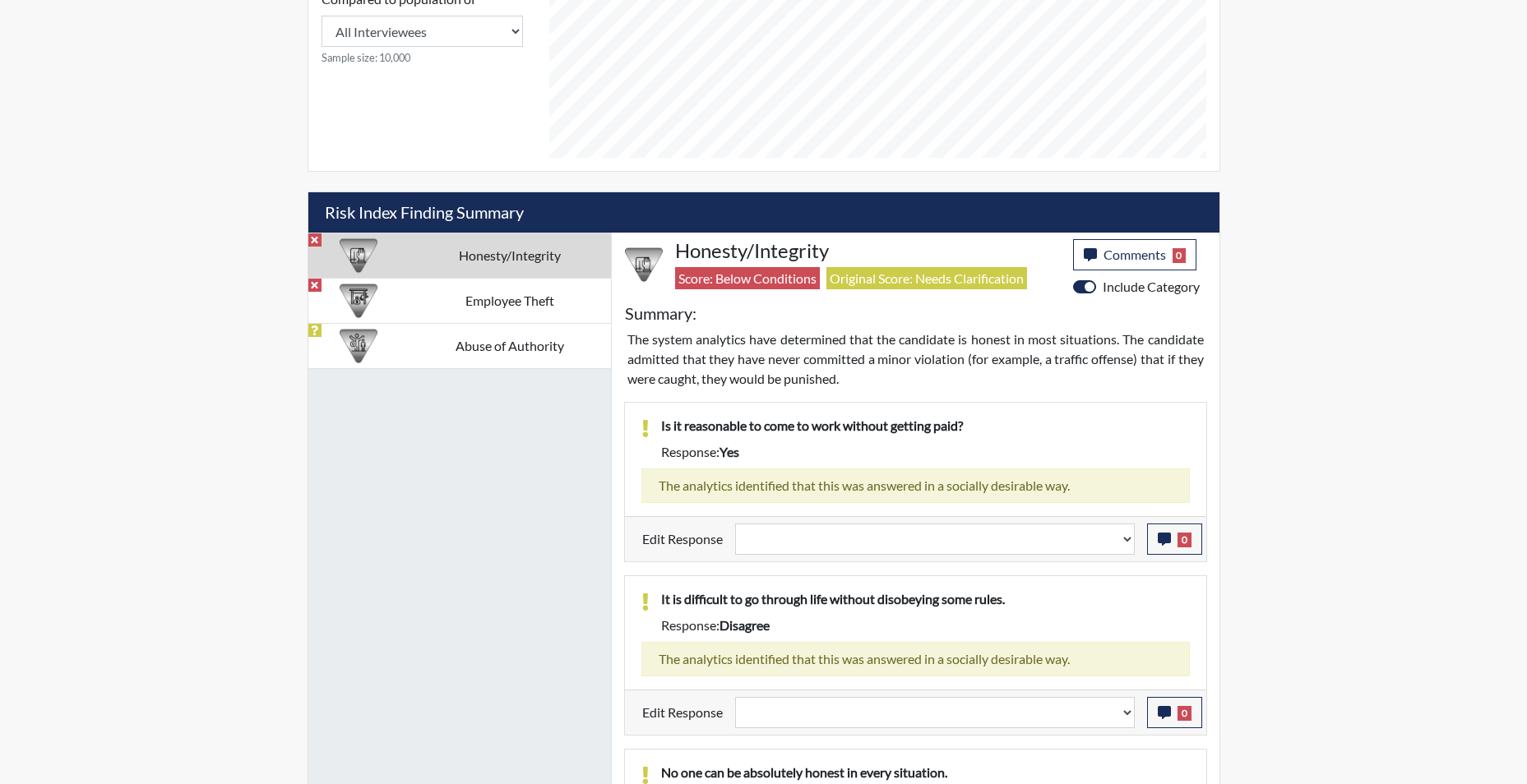
scroll to position [832, 0]
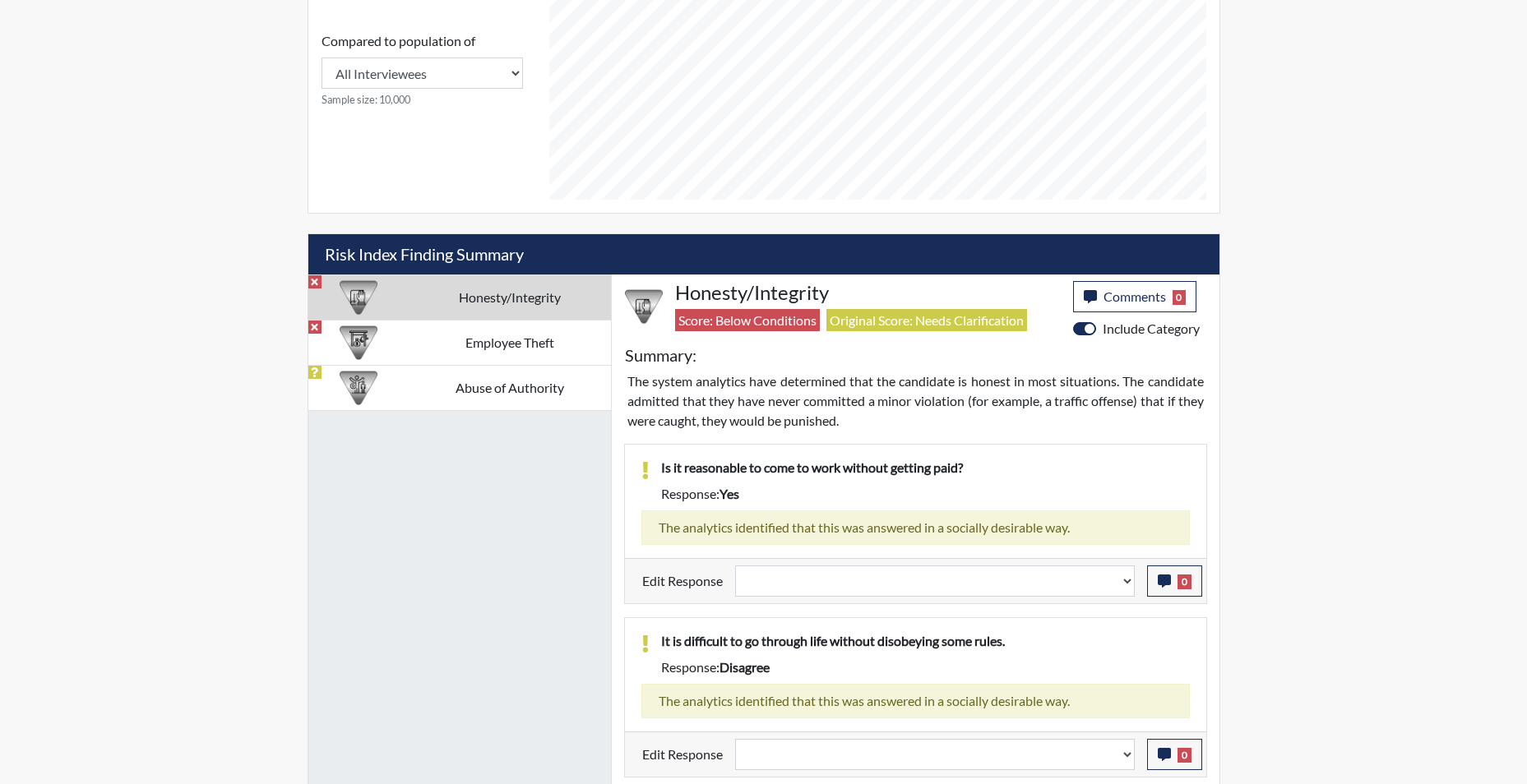
click at [525, 296] on td "Honesty/Integrity" at bounding box center [510, 297] width 202 height 45
select select
click at [505, 348] on td "Employee Theft" at bounding box center [510, 342] width 202 height 45
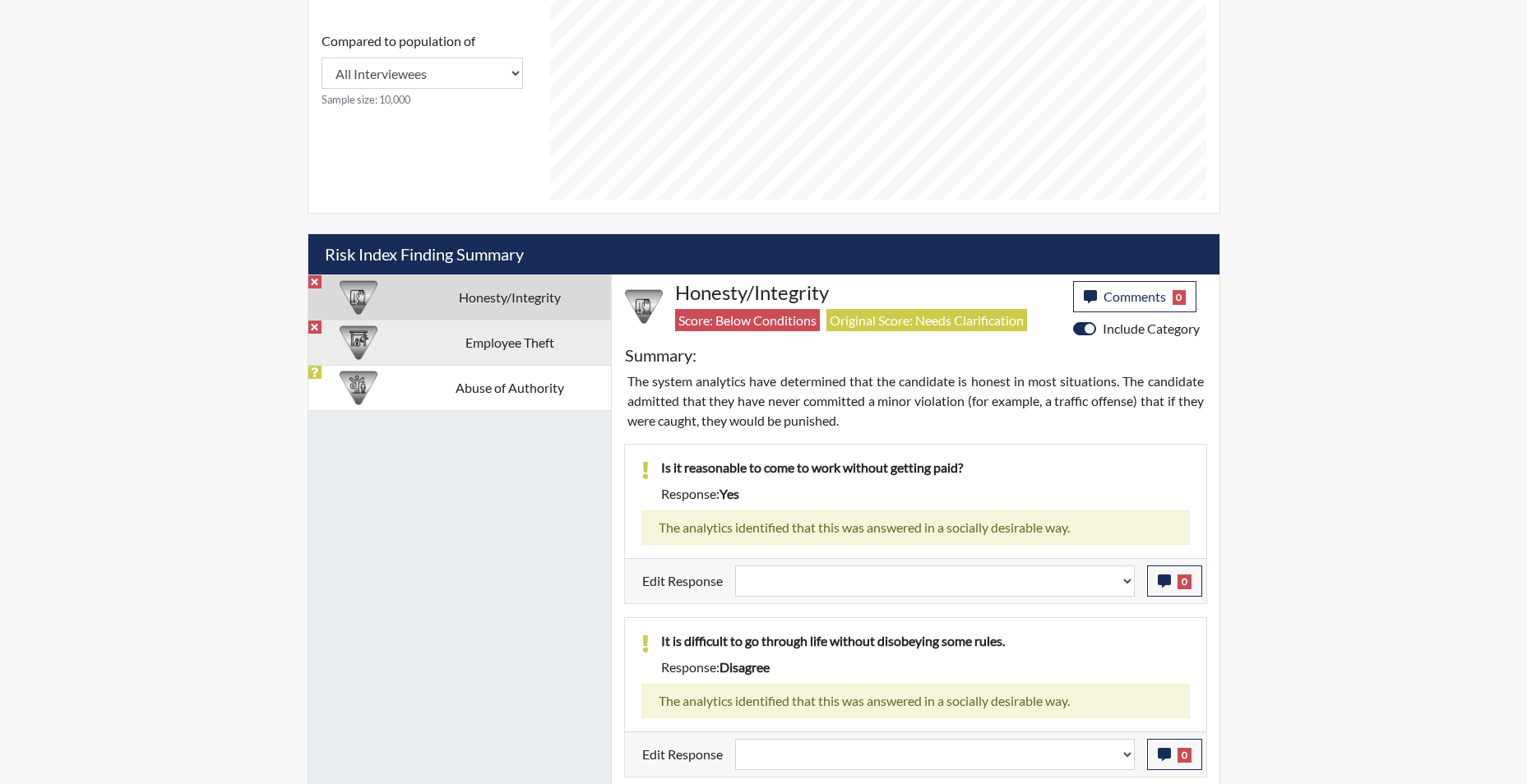
select select "reasonable-explanation-provided"
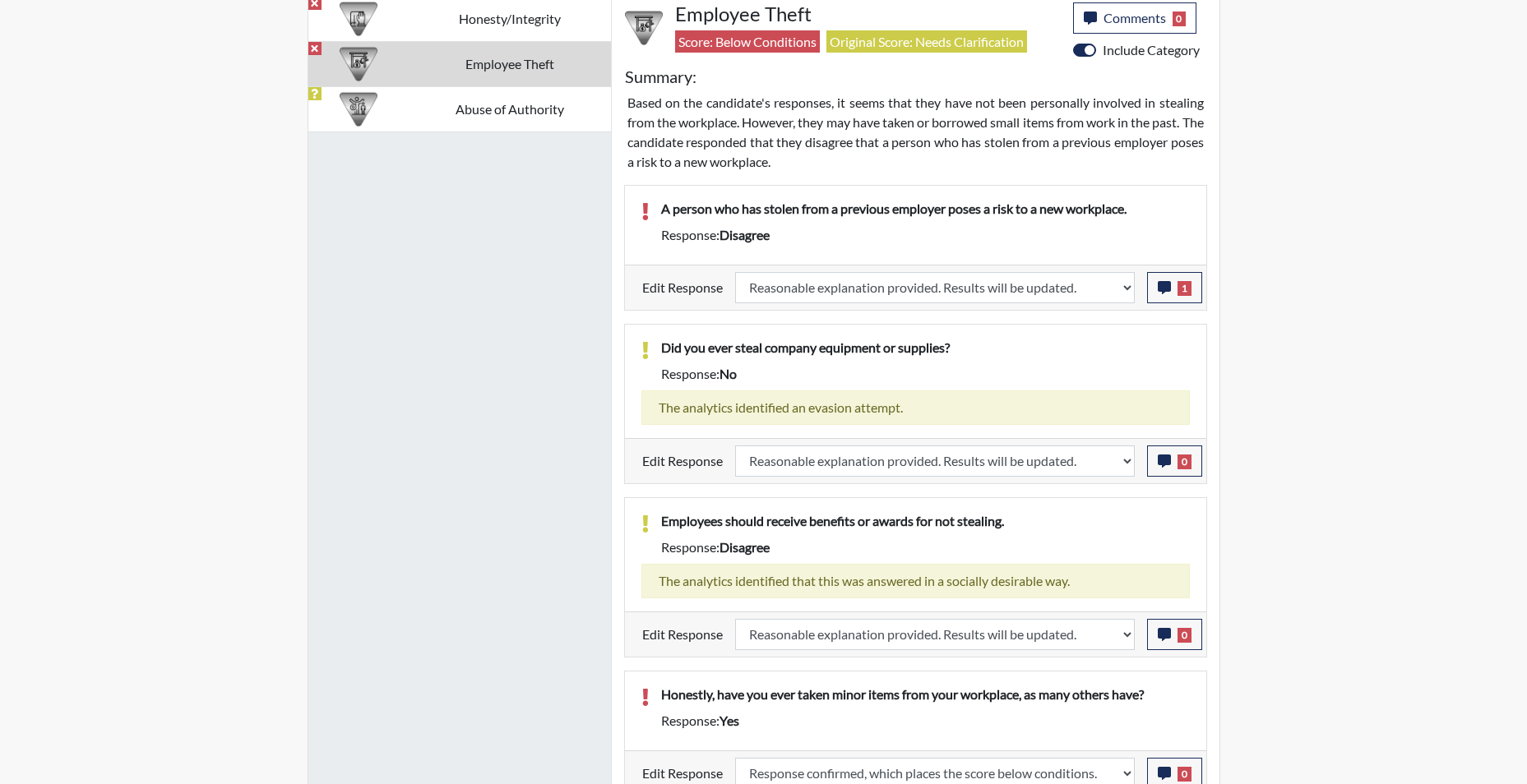
scroll to position [1123, 0]
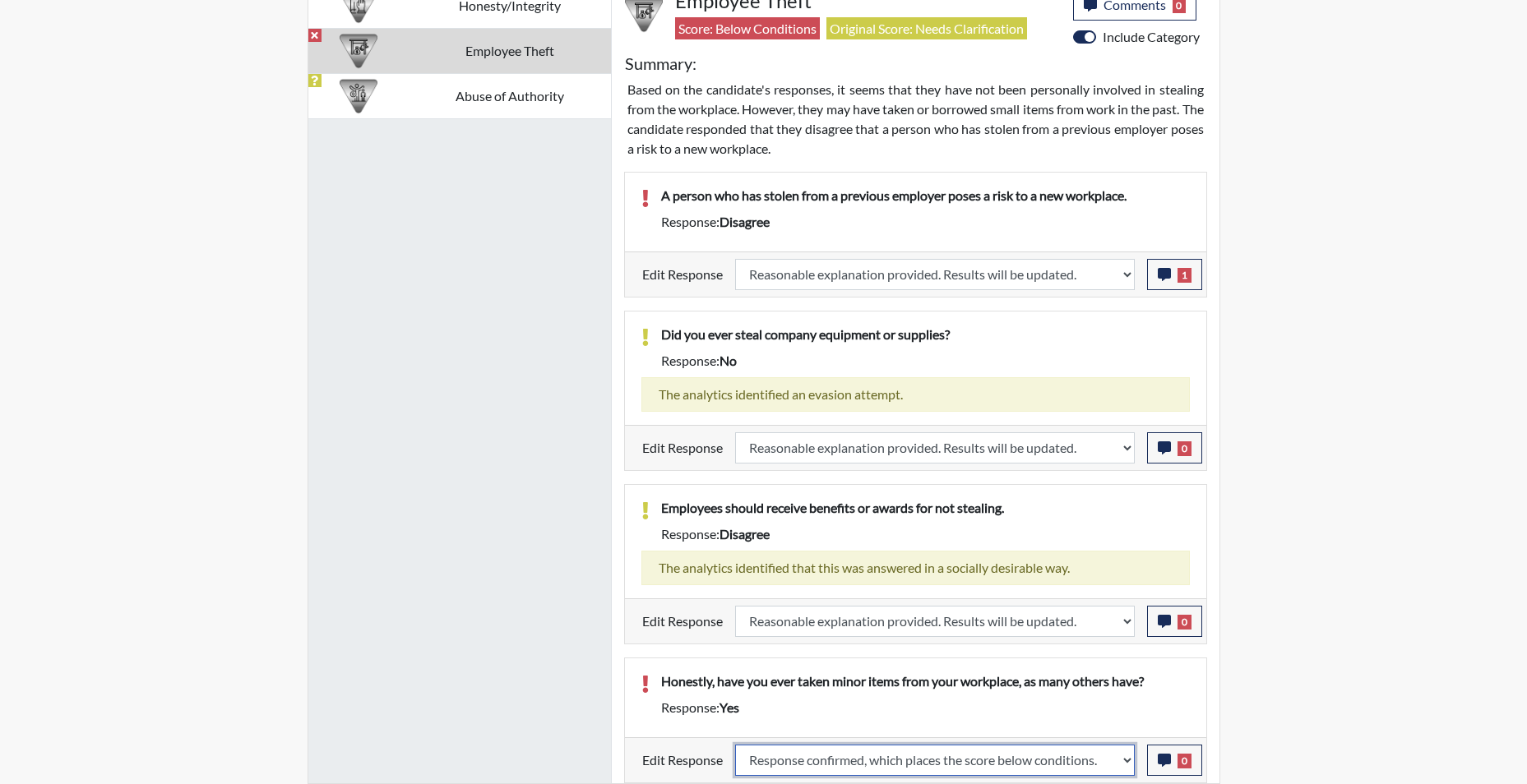
click at [1125, 767] on select "Question is not relevant. Results will be updated. Reasonable explanation provi…" at bounding box center [934, 761] width 399 height 32
select select "reasonable-explanation-provided"
click at [735, 745] on select "Question is not relevant. Results will be updated. Reasonable explanation provi…" at bounding box center [934, 761] width 399 height 32
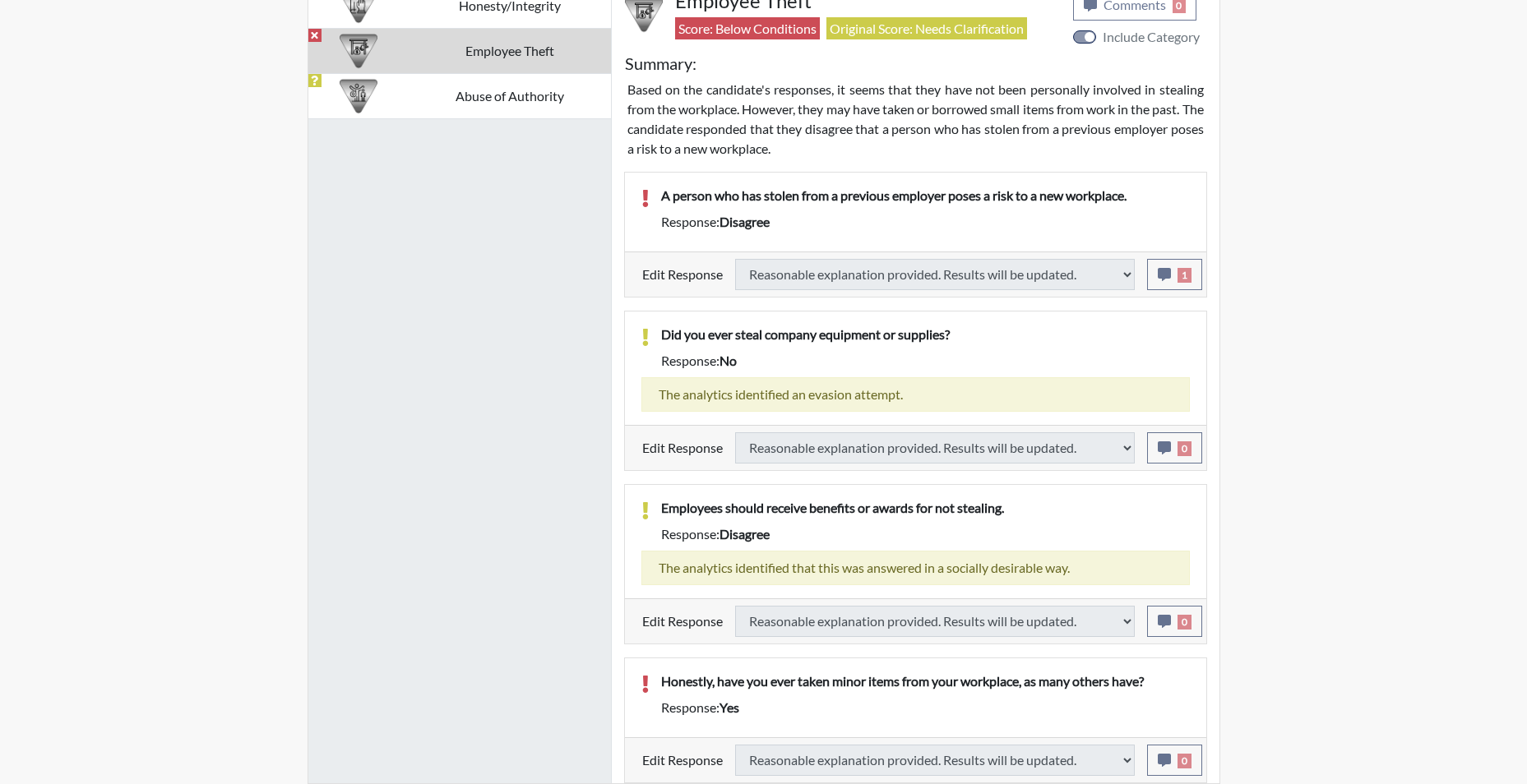
type input "Above Conditions"
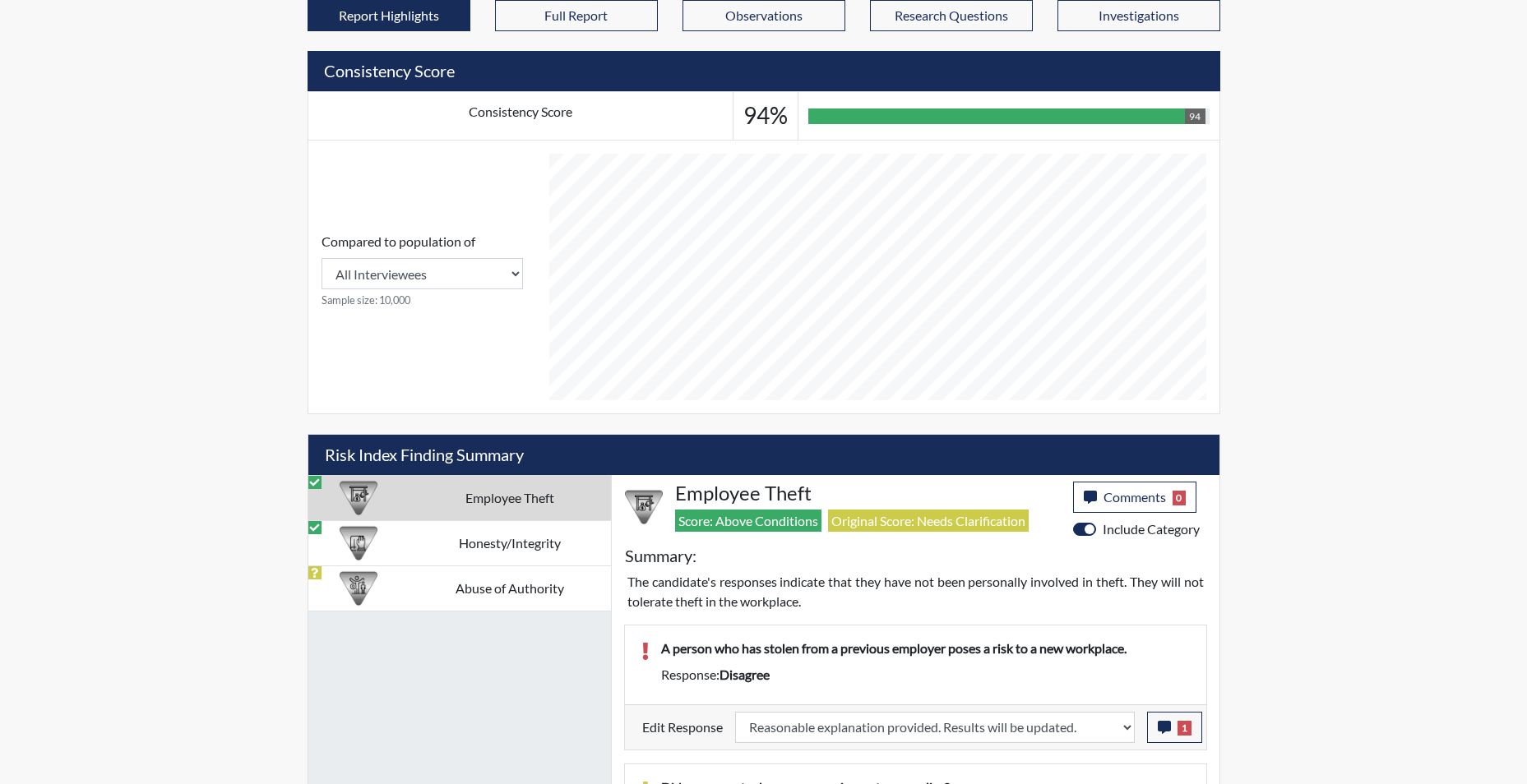
scroll to position [591, 0]
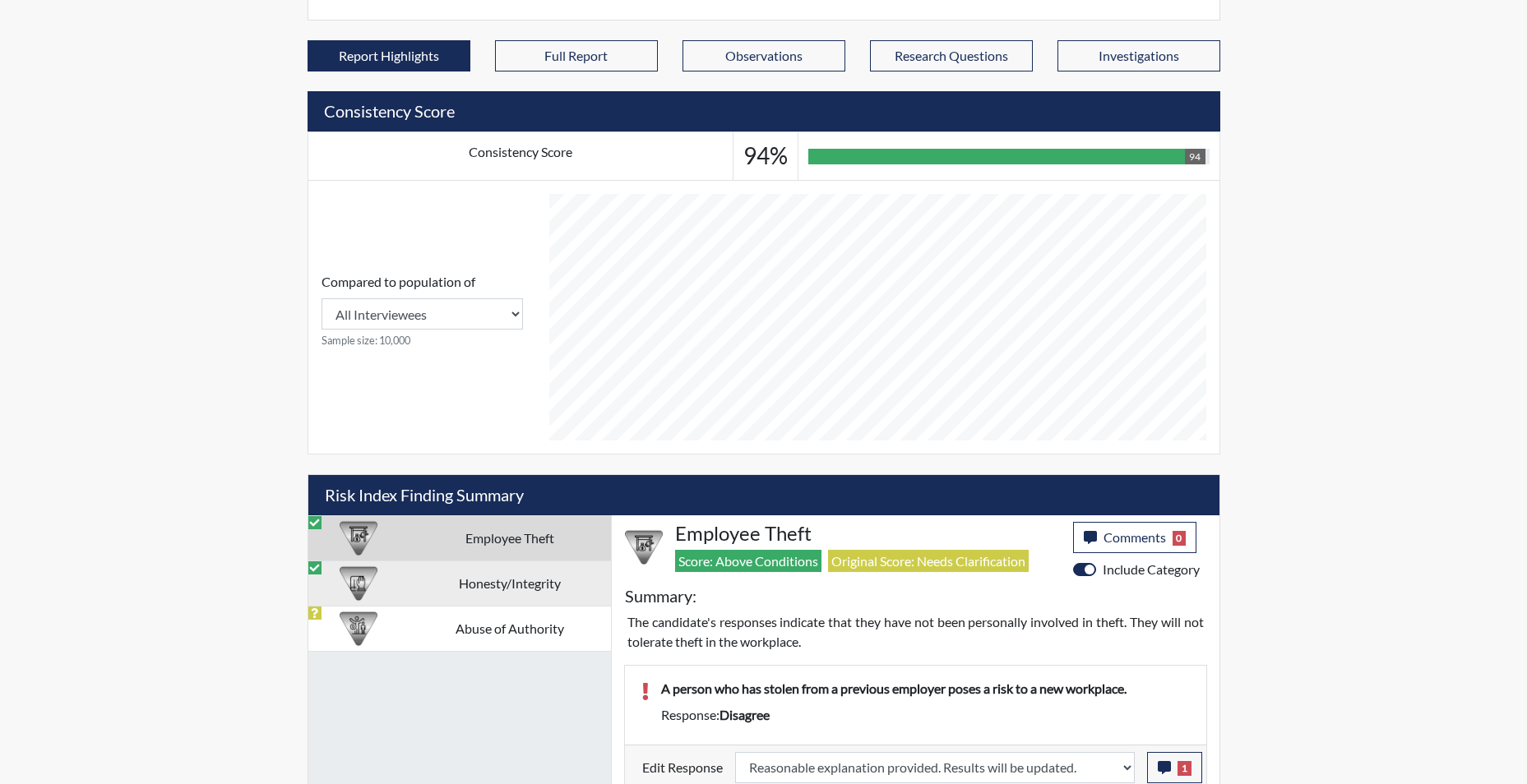
click at [543, 584] on td "Honesty/Integrity" at bounding box center [510, 583] width 202 height 45
select select
select select "reasonable-explanation-provided"
select select
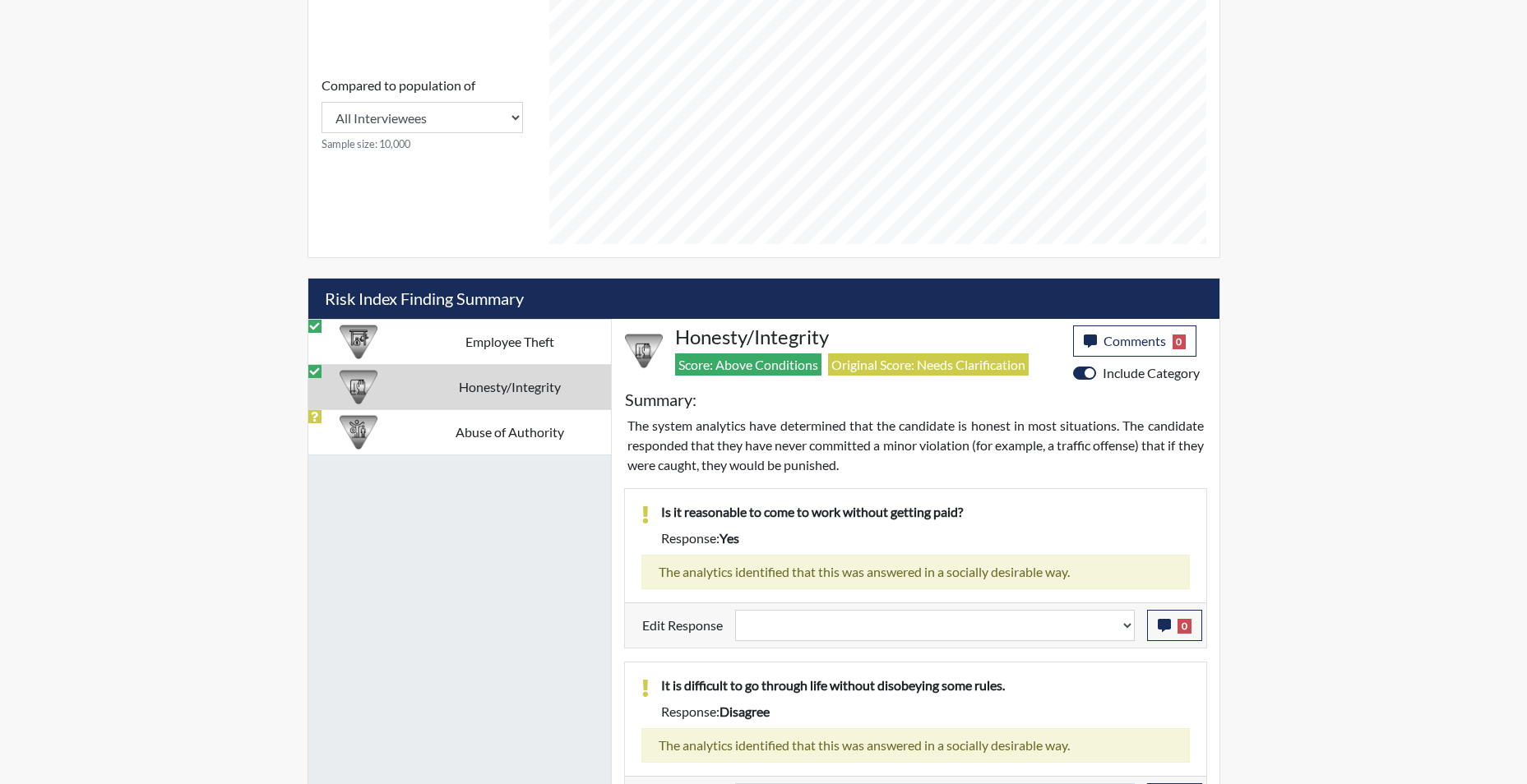
scroll to position [838, 0]
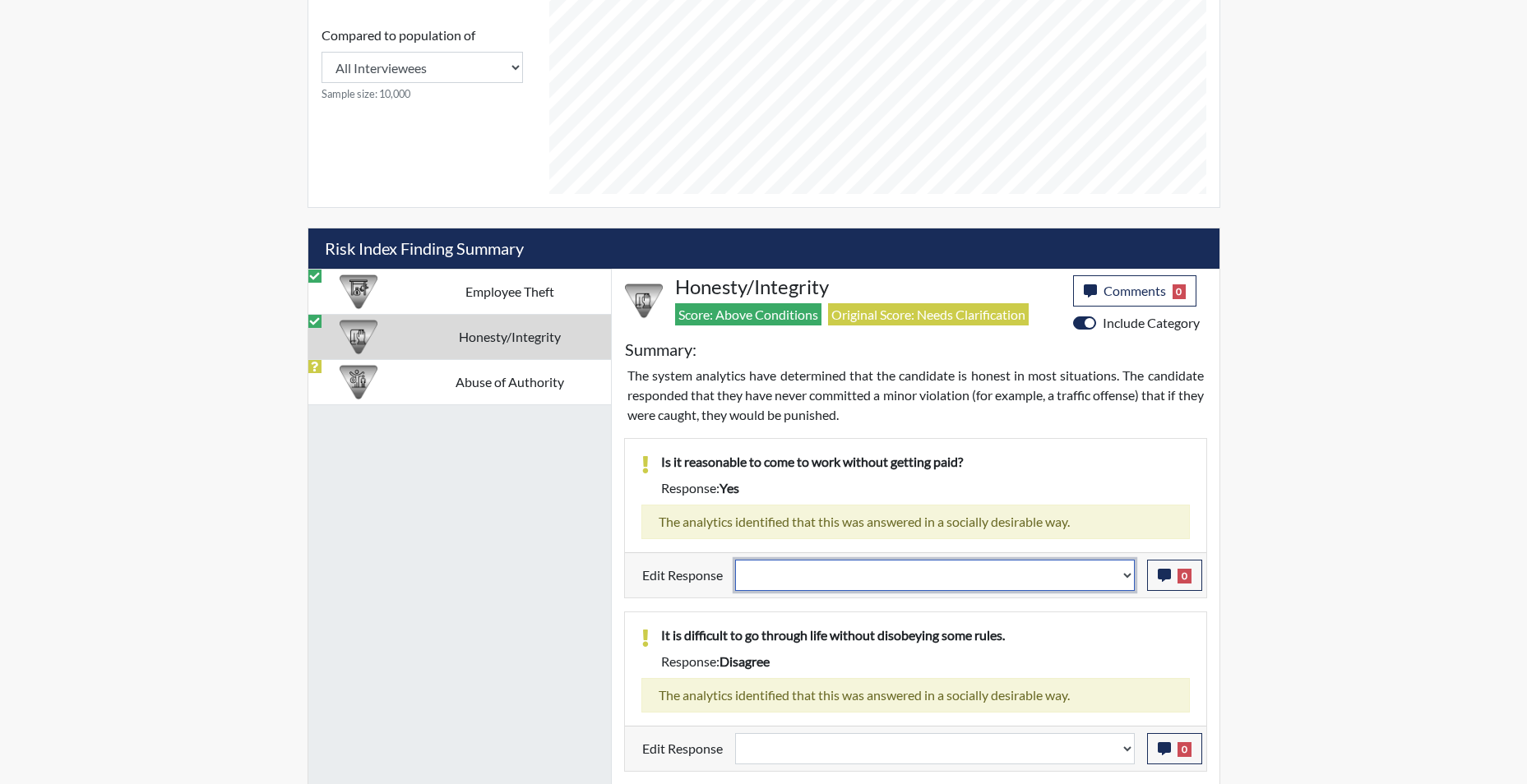
click at [1123, 582] on select "Question is not relevant. Results will be updated. Reasonable explanation provi…" at bounding box center [934, 576] width 399 height 32
select select "reasonable-explanation-provided"
click at [735, 560] on select "Question is not relevant. Results will be updated. Reasonable explanation provi…" at bounding box center [934, 576] width 399 height 32
select select
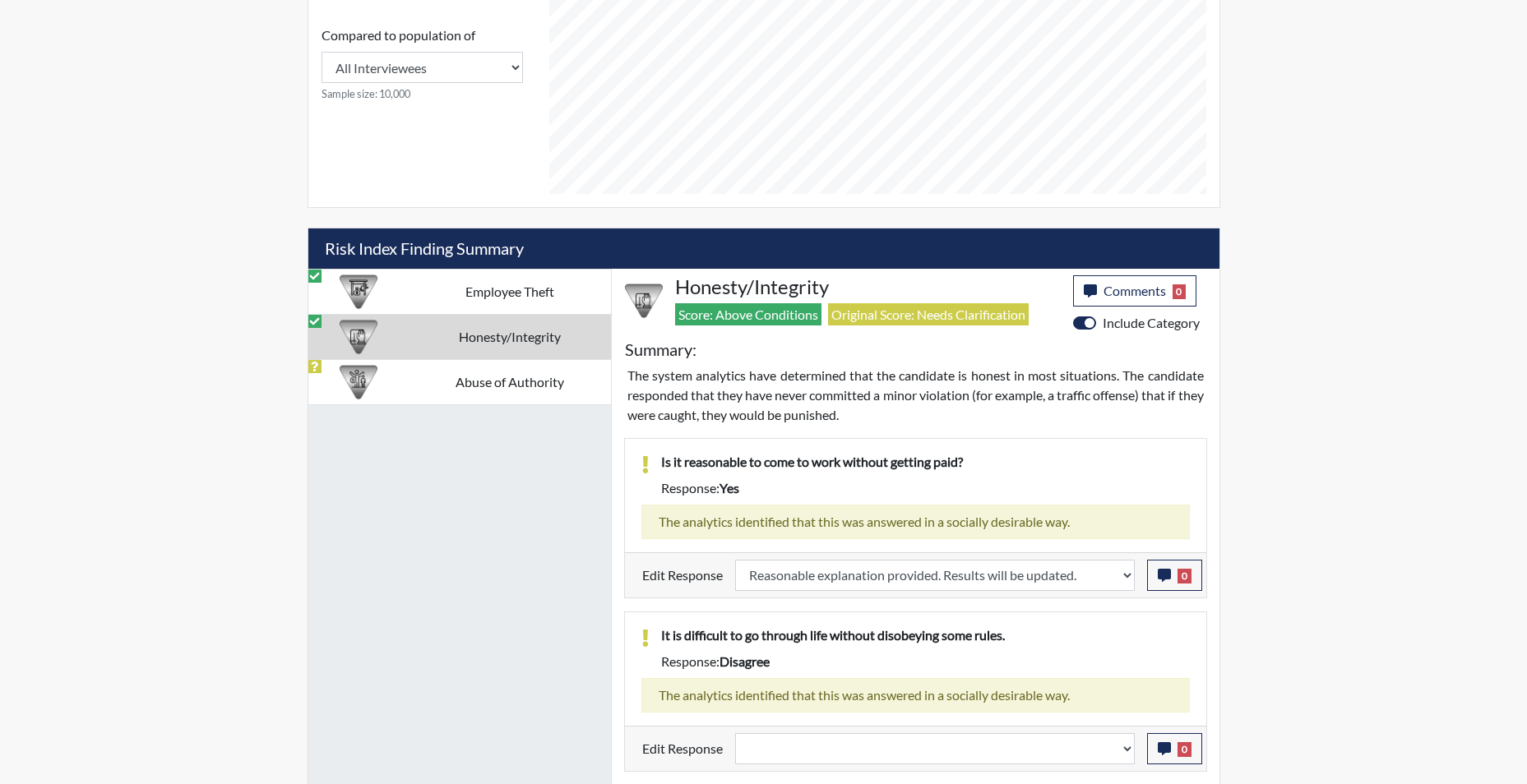
select select
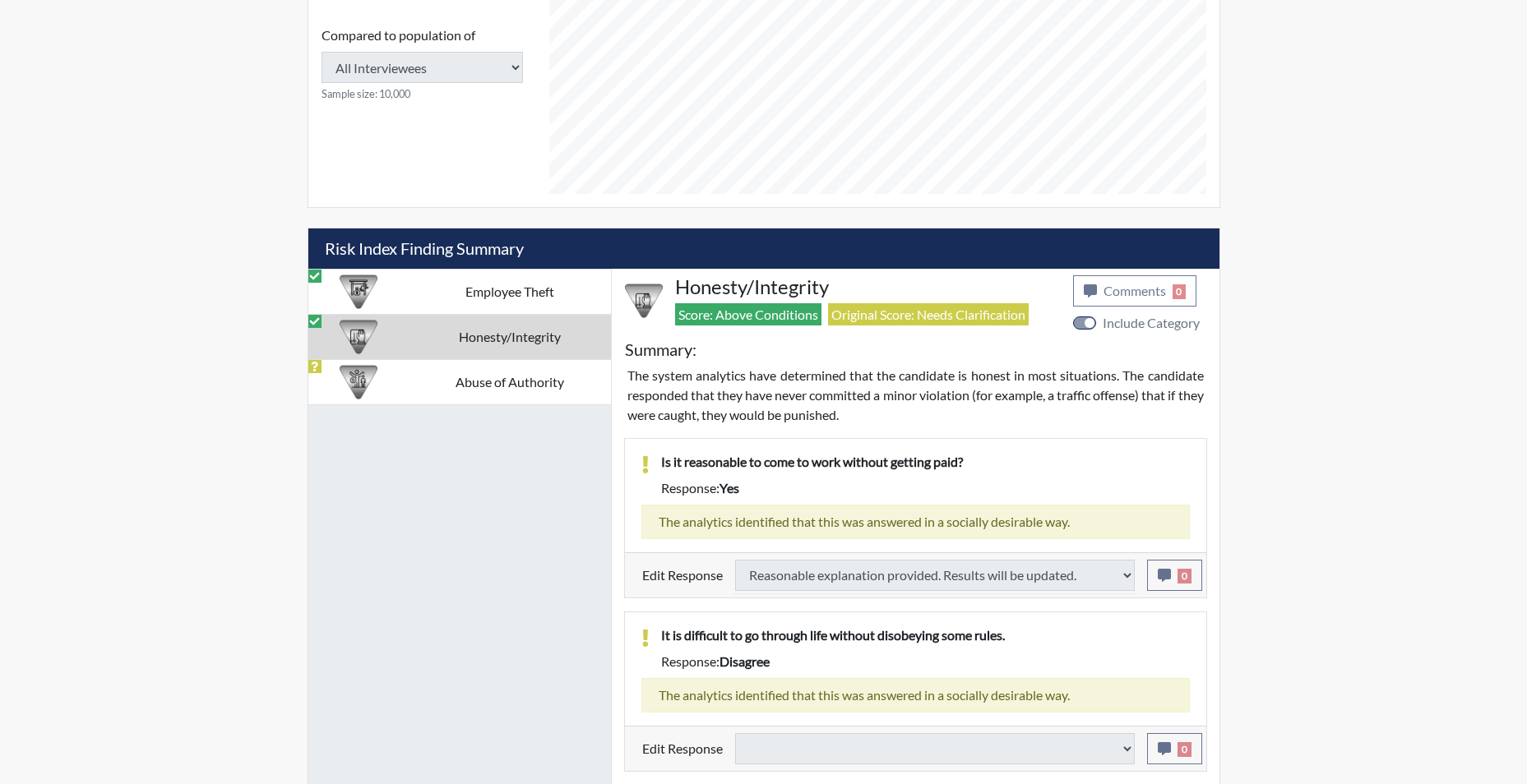
select select
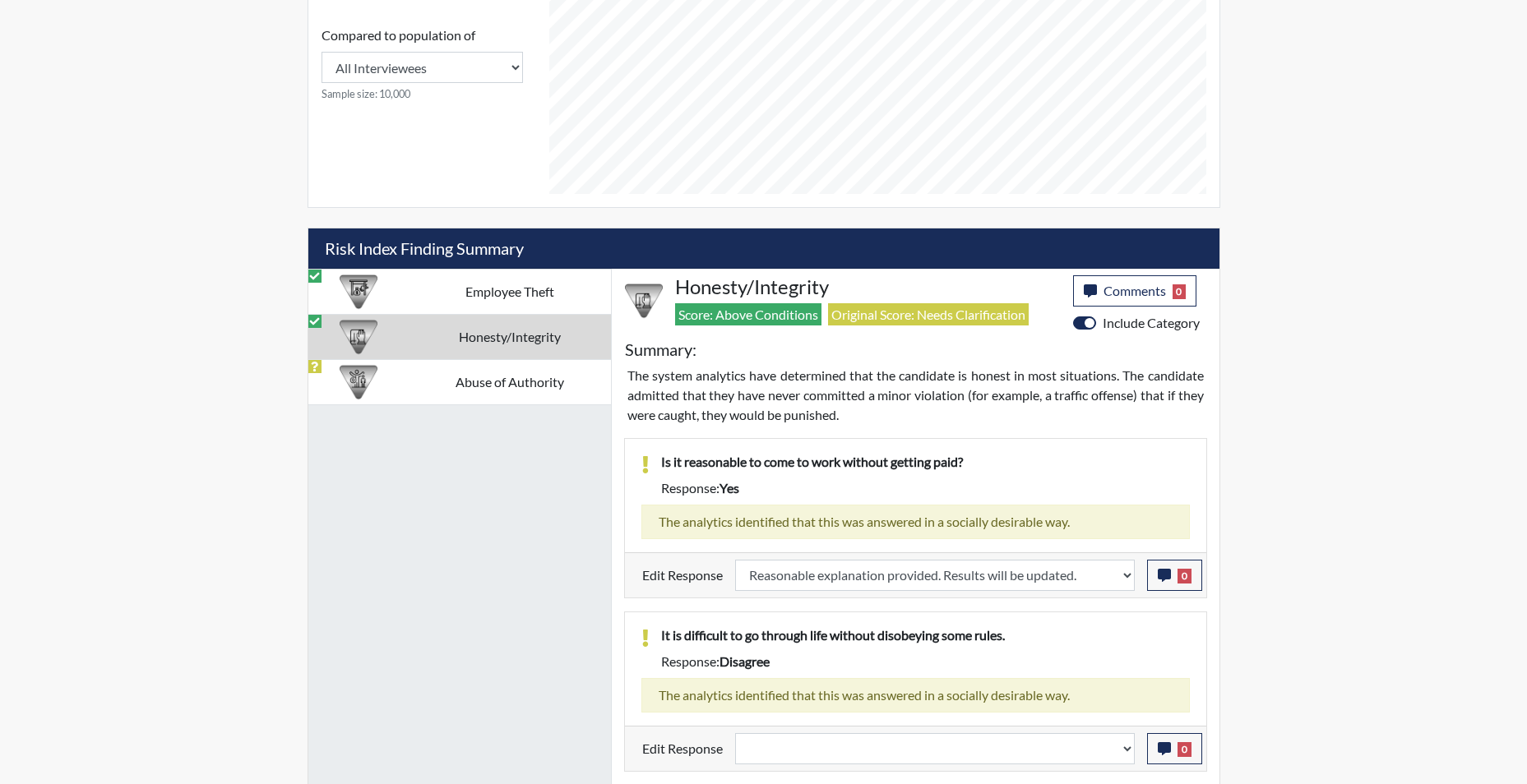
scroll to position [273, 683]
click at [1122, 754] on select "Question is not relevant. Results will be updated. Reasonable explanation provi…" at bounding box center [934, 749] width 399 height 32
select select "reasonable-explanation-provided"
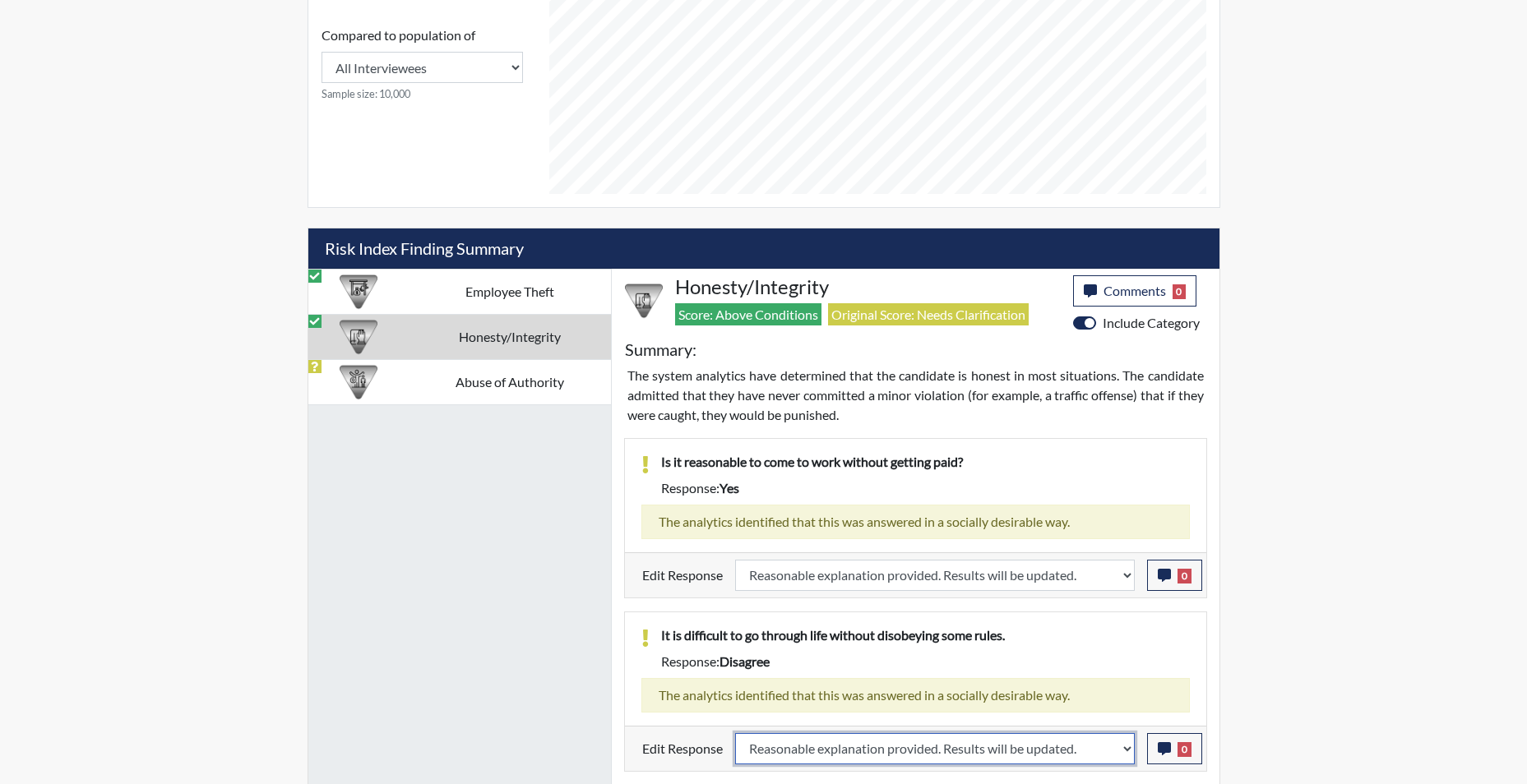
click at [735, 733] on select "Question is not relevant. Results will be updated. Reasonable explanation provi…" at bounding box center [934, 749] width 399 height 32
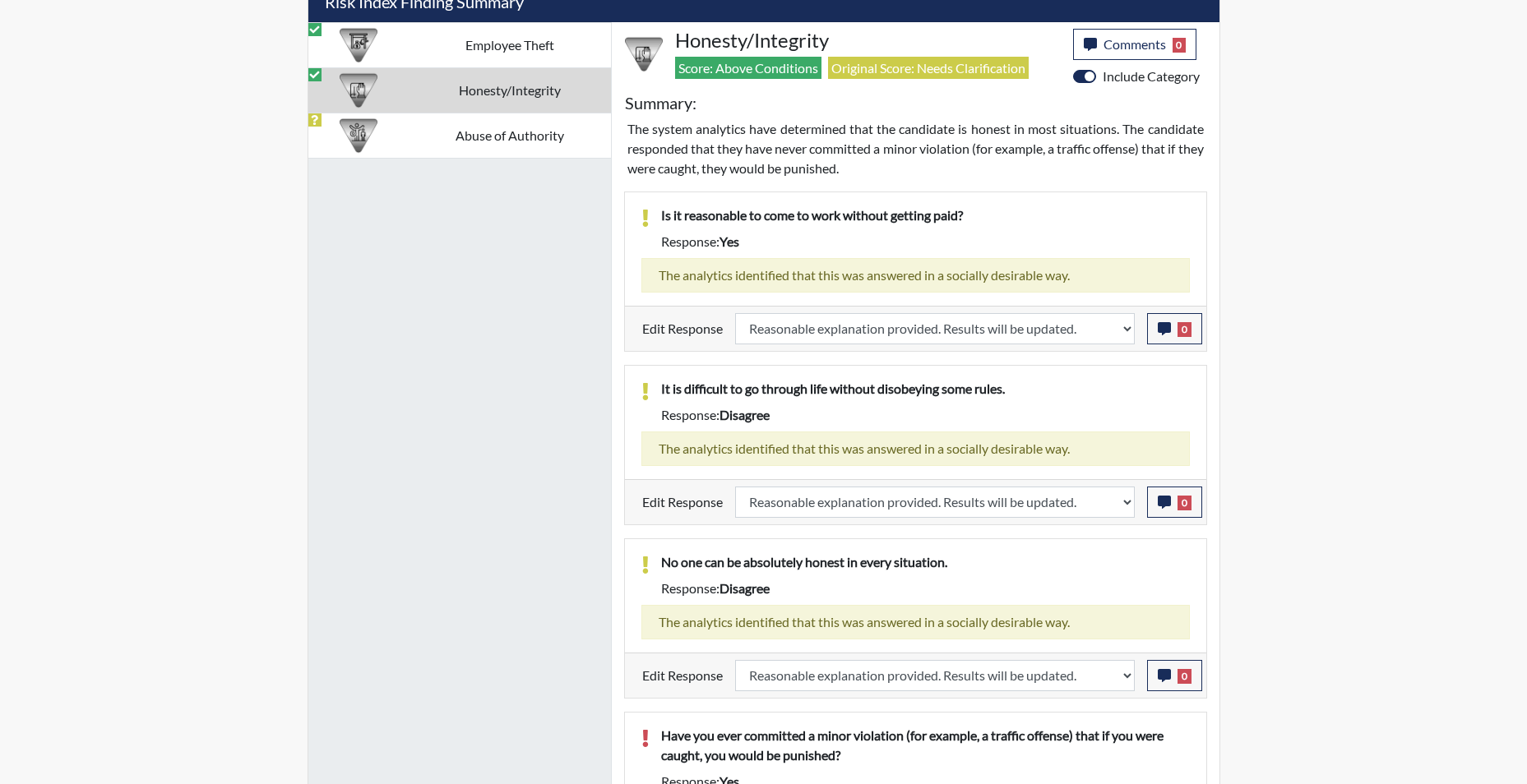
scroll to position [1166, 0]
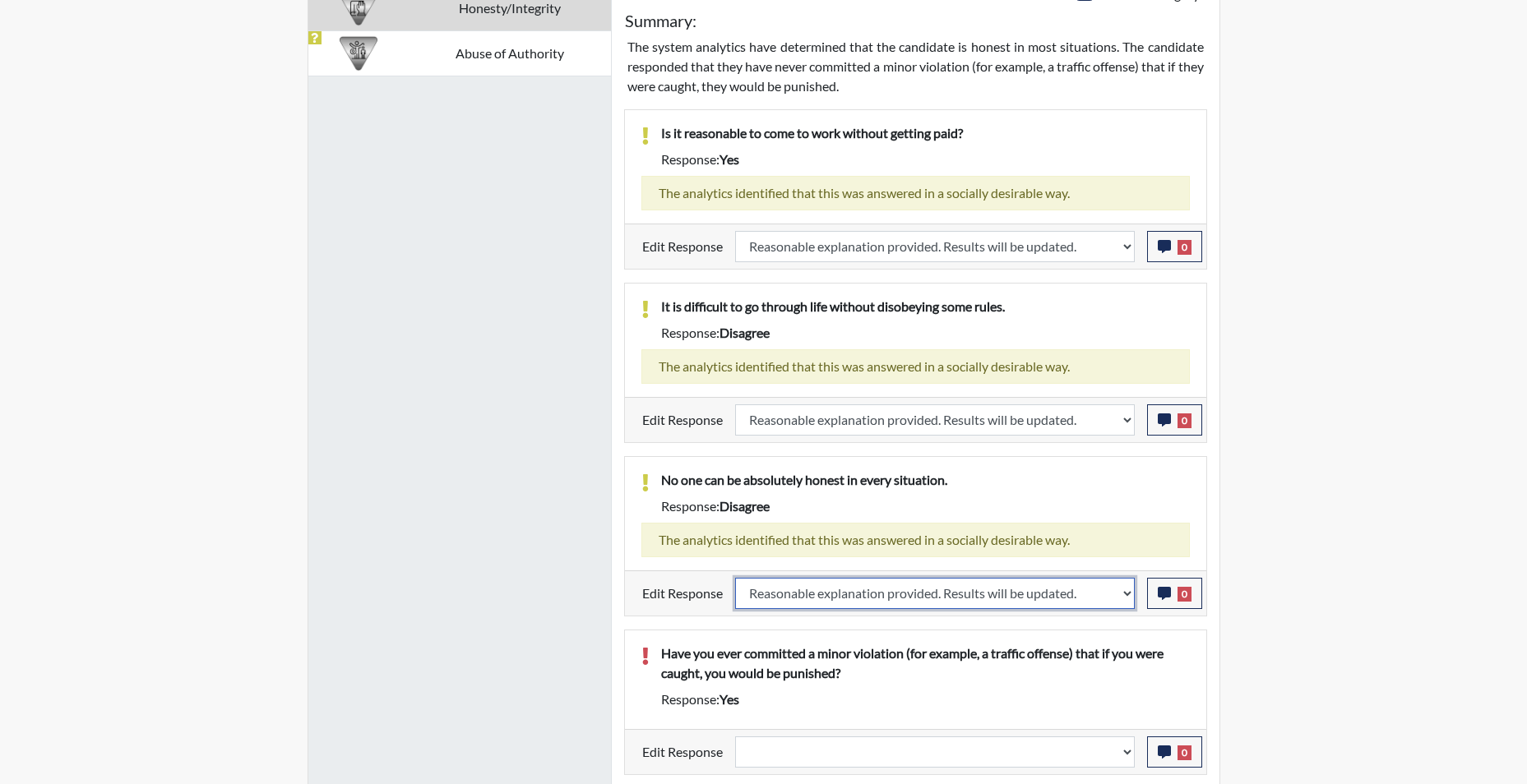
click at [1129, 599] on select "Question is not relevant. Results will be updated. Reasonable explanation provi…" at bounding box center [934, 593] width 399 height 32
click at [651, 644] on div "Have you ever committed a minor violation (for example, a traffic offense) that…" at bounding box center [925, 666] width 554 height 46
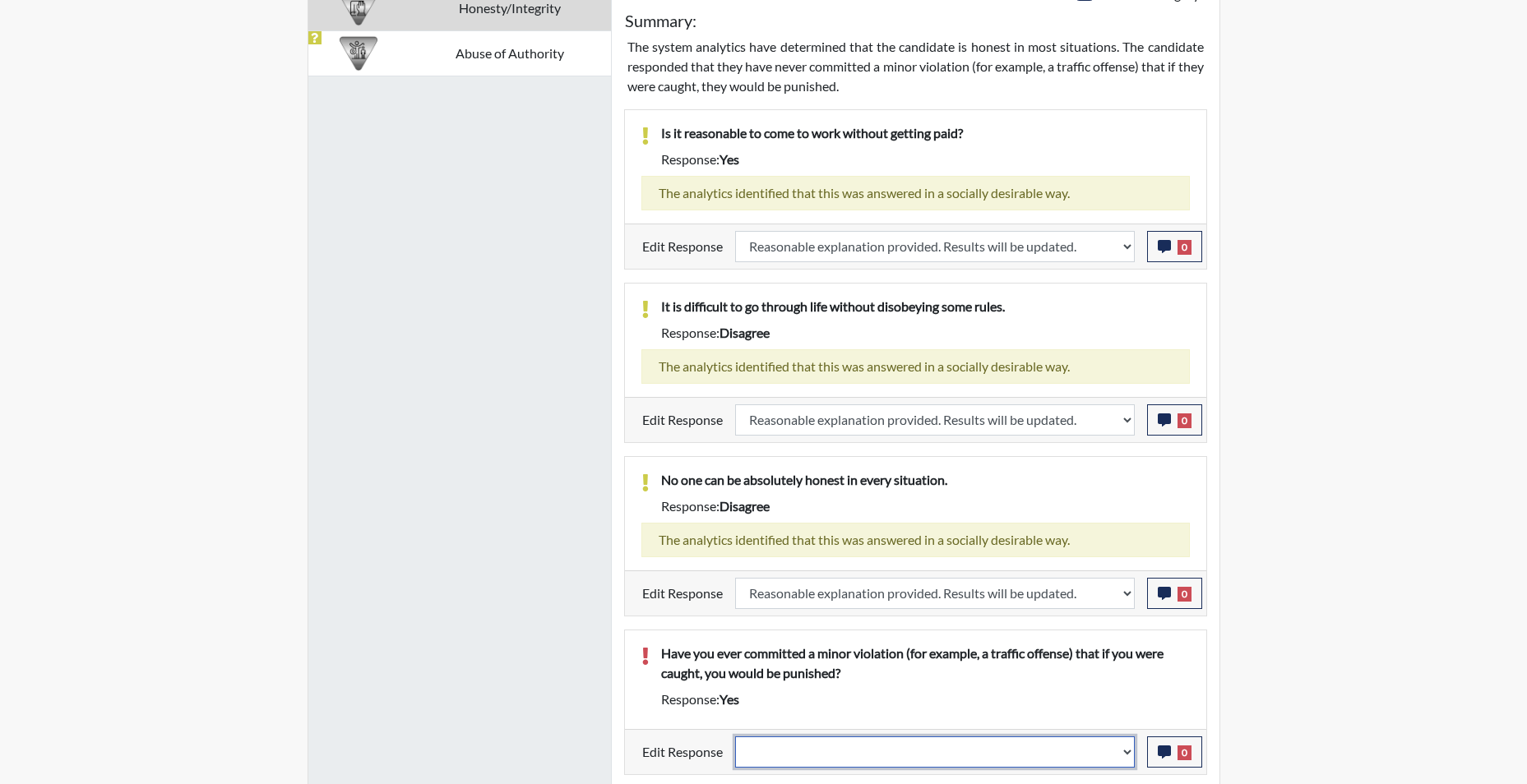
click at [1120, 758] on select "Question is not relevant. Results will be updated. Reasonable explanation provi…" at bounding box center [934, 752] width 399 height 32
select select "reasonable-explanation-provided"
click at [735, 737] on select "Question is not relevant. Results will be updated. Reasonable explanation provi…" at bounding box center [934, 752] width 399 height 32
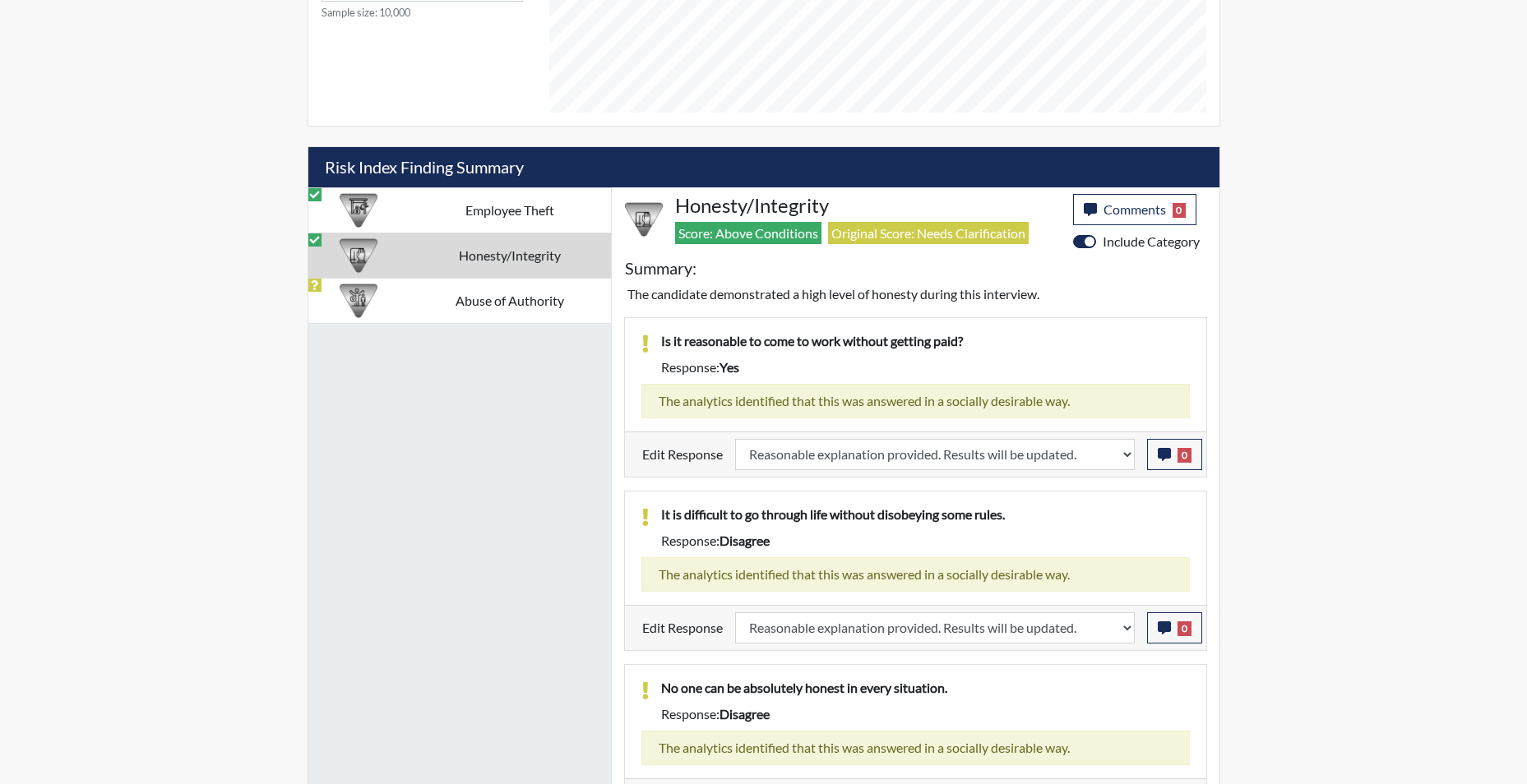
scroll to position [764, 0]
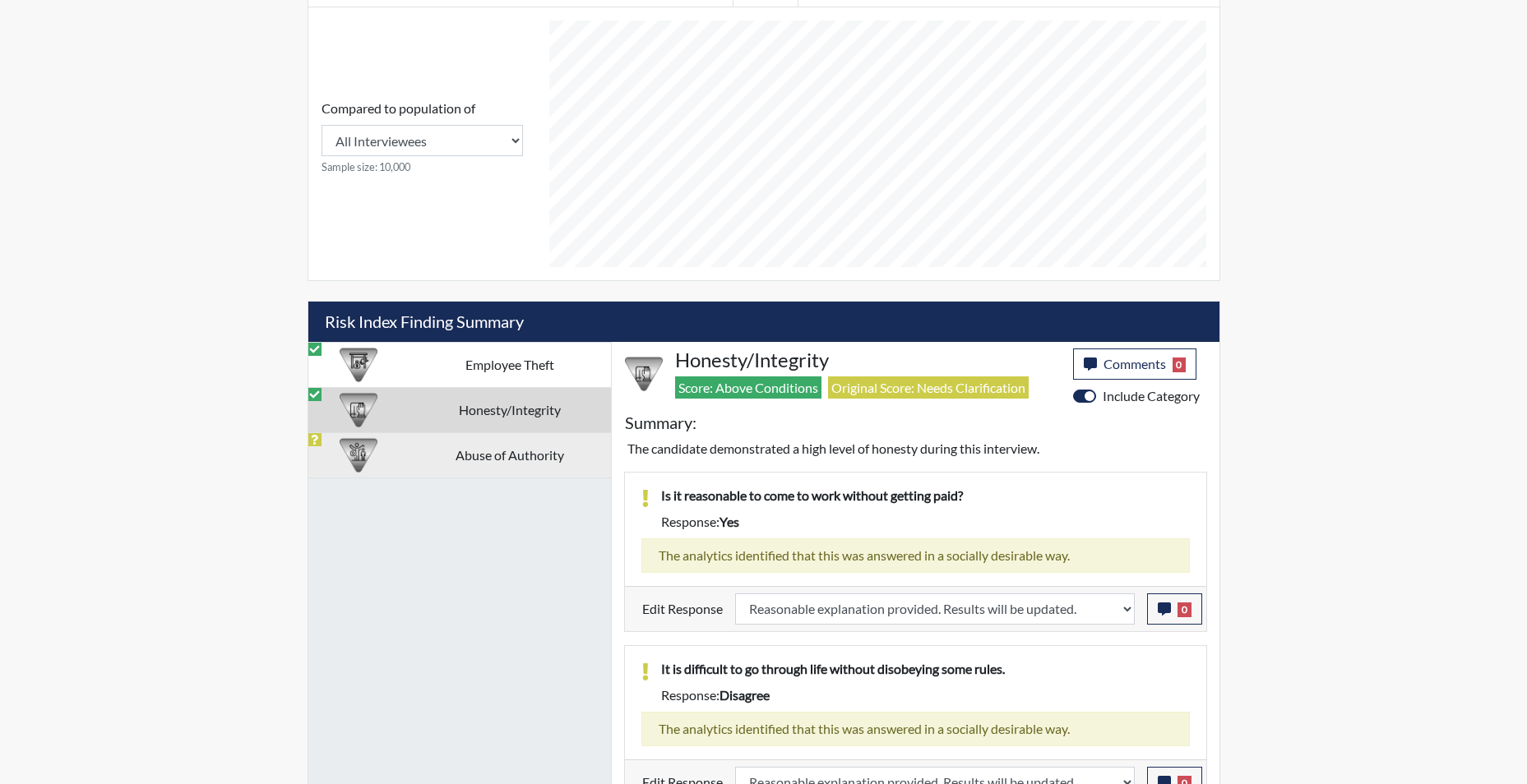
click at [514, 455] on td "Abuse of Authority" at bounding box center [510, 455] width 202 height 45
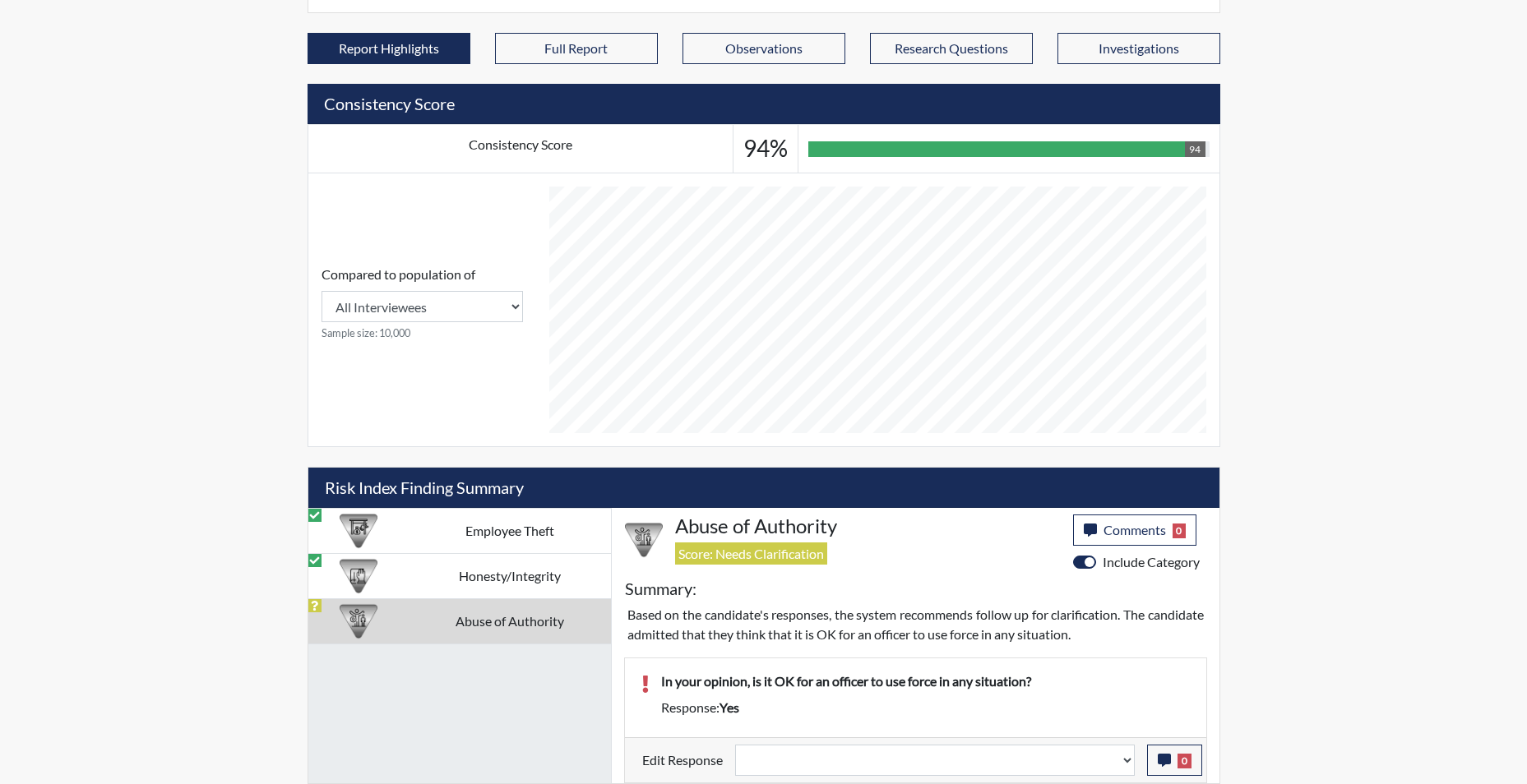
scroll to position [598, 0]
click at [1124, 756] on select "Question is not relevant. Results will be updated. Reasonable explanation provi…" at bounding box center [934, 761] width 399 height 32
select select "reasonable-explanation-provided"
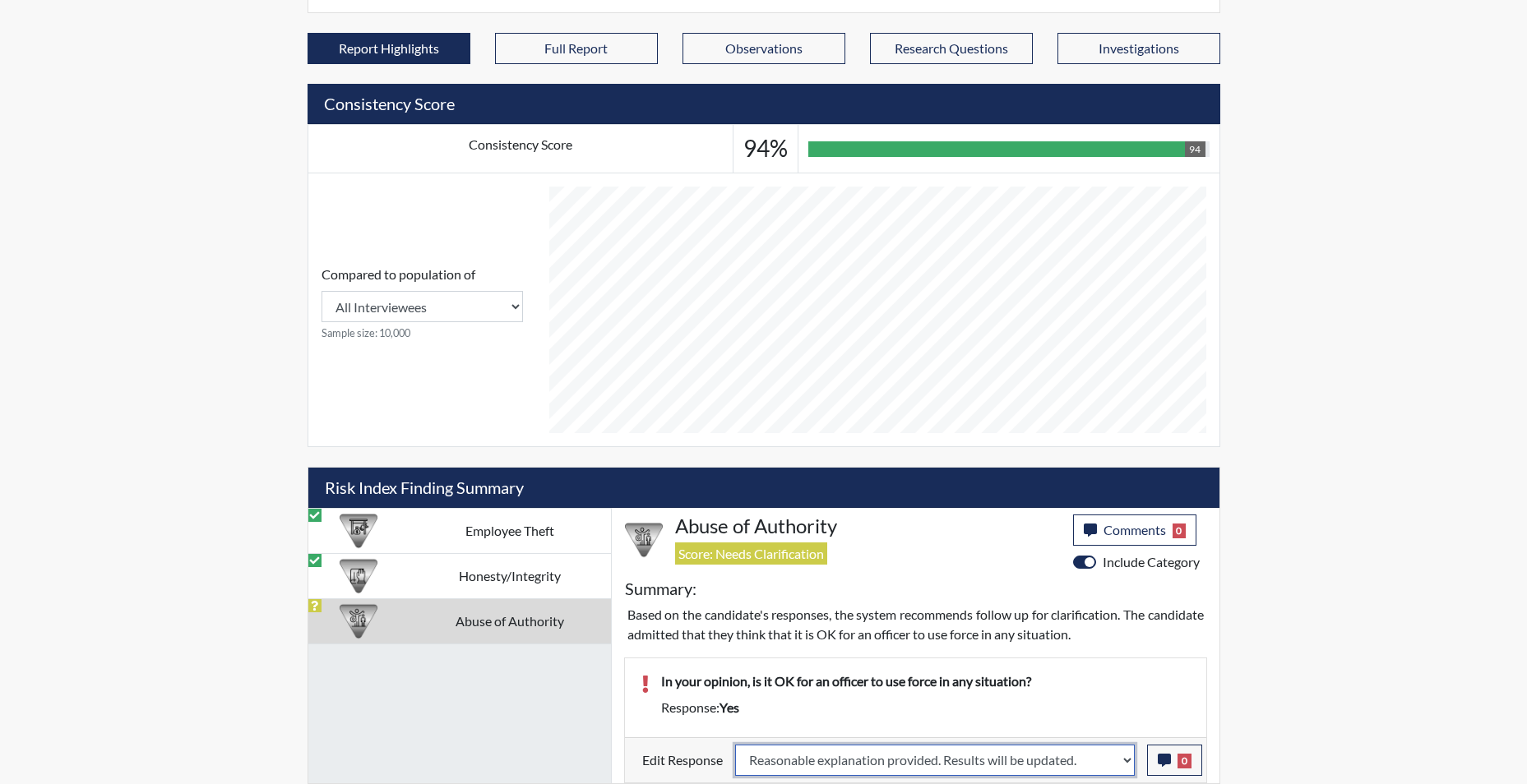
click at [735, 745] on select "Question is not relevant. Results will be updated. Reasonable explanation provi…" at bounding box center [934, 761] width 399 height 32
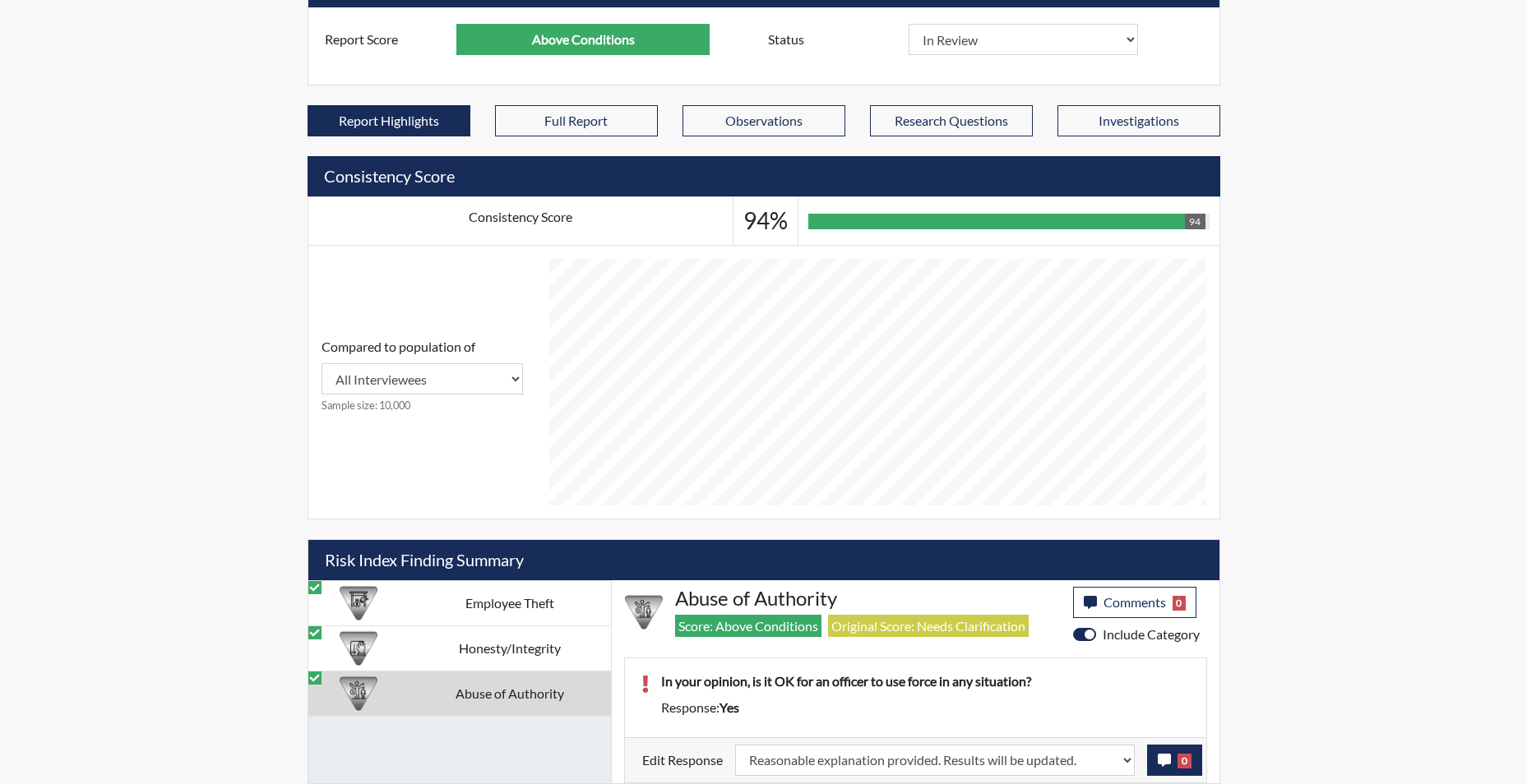
scroll to position [273, 683]
click at [1162, 763] on icon "button" at bounding box center [1164, 760] width 13 height 13
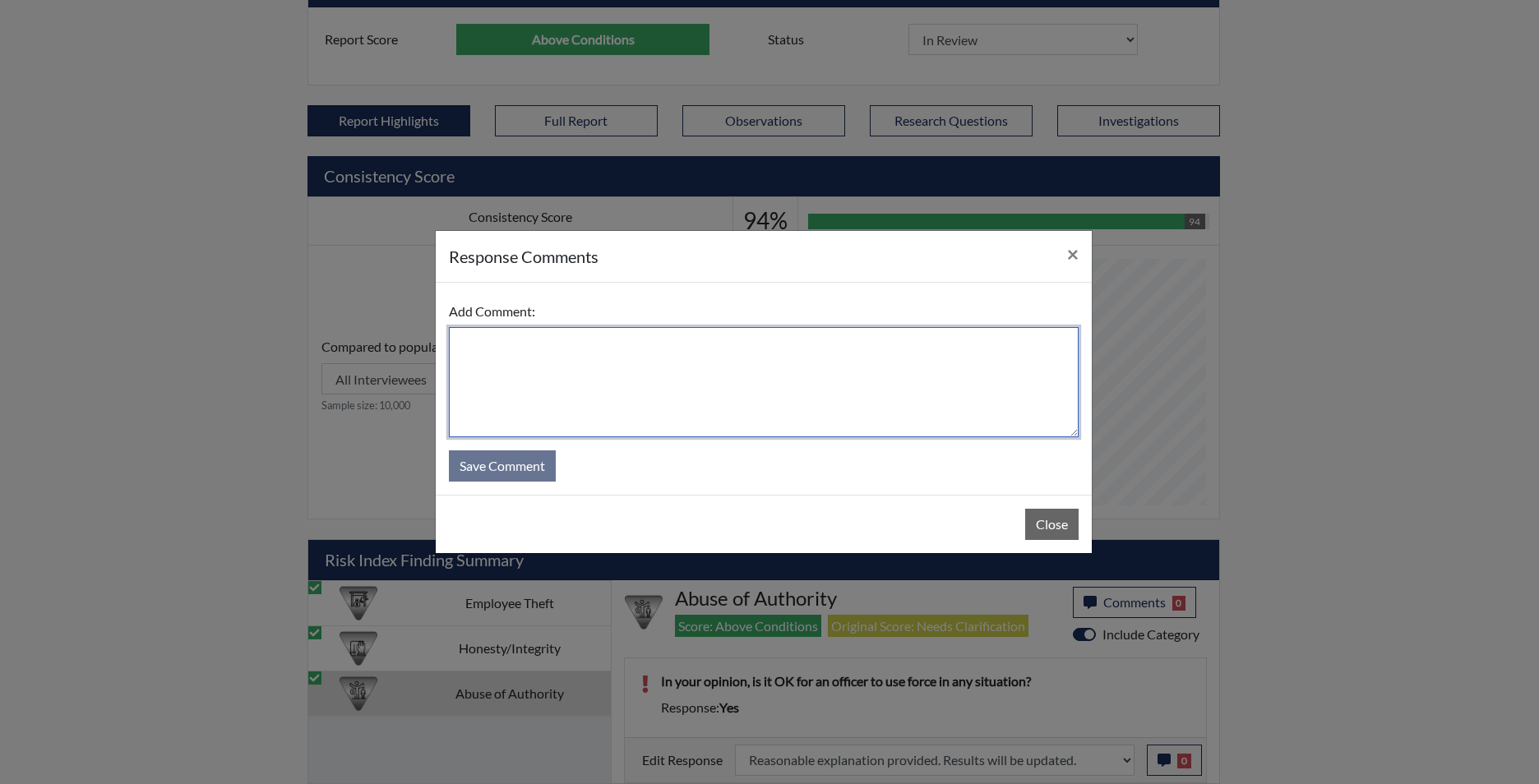
click at [847, 388] on textarea at bounding box center [763, 382] width 630 height 110
type textarea "app disagrees"
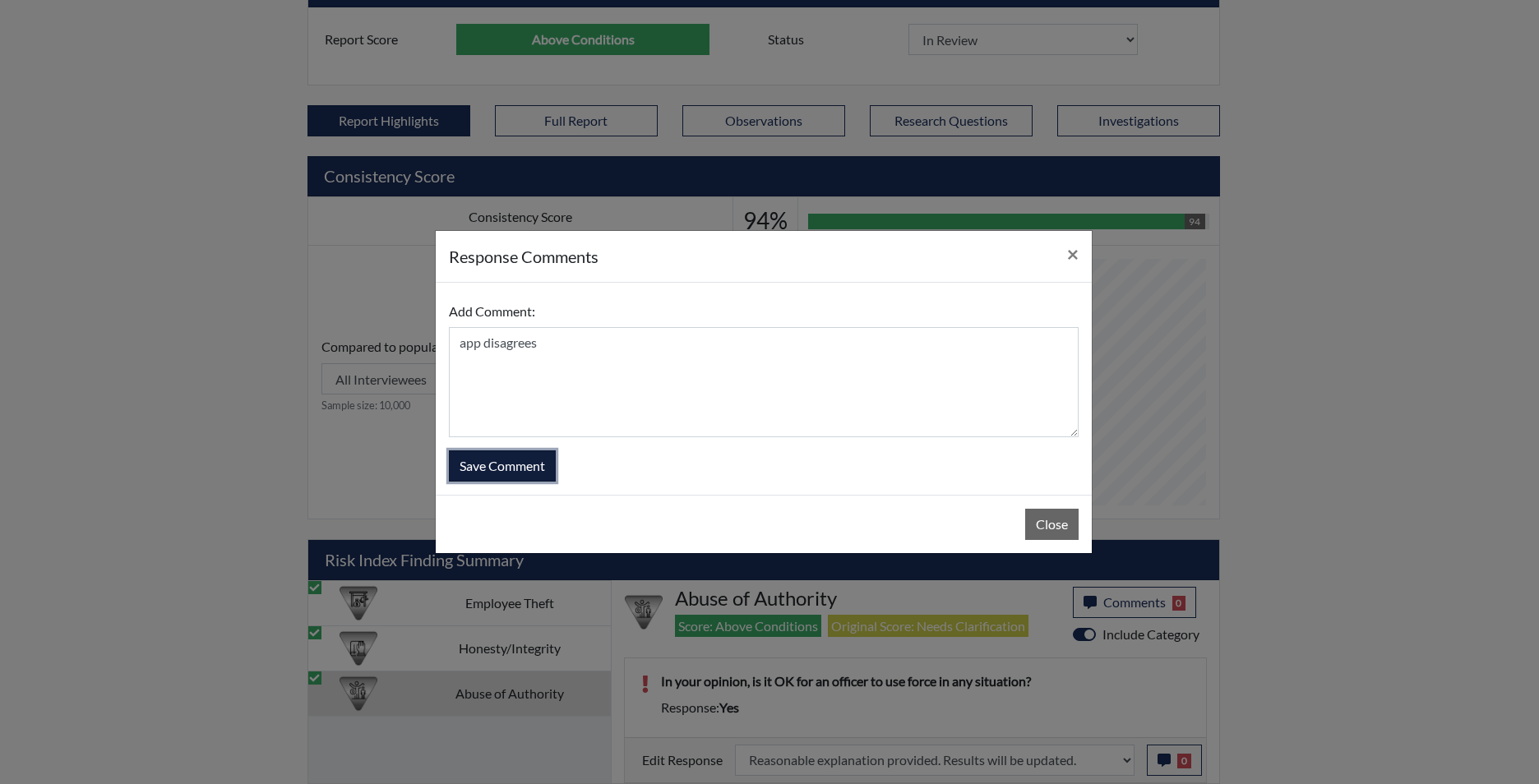
click at [545, 470] on button "Save Comment" at bounding box center [502, 466] width 107 height 32
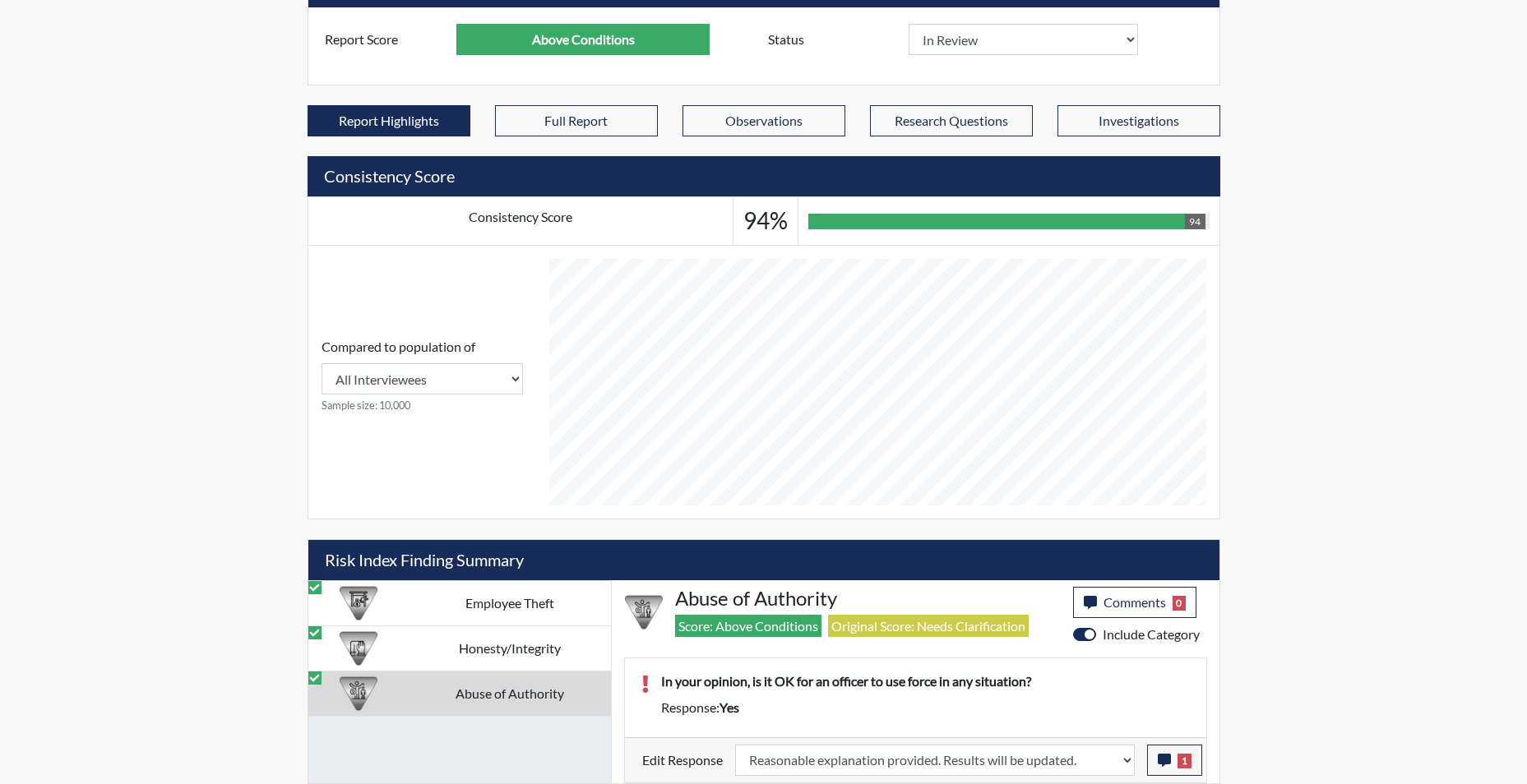
drag, startPoint x: 1012, startPoint y: 640, endPoint x: 1016, endPoint y: 652, distance: 12.6
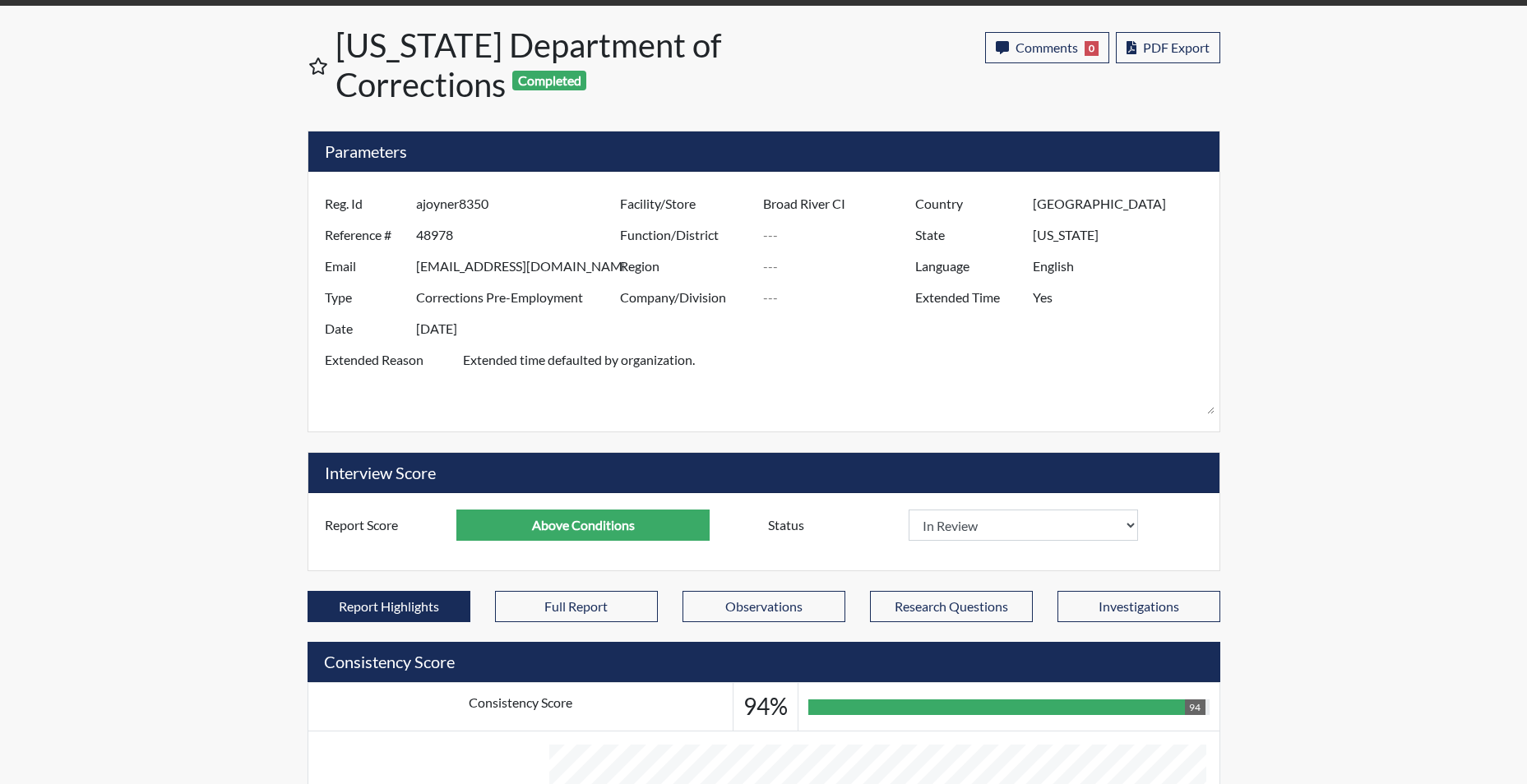
scroll to position [0, 0]
